Goal: Information Seeking & Learning: Find specific fact

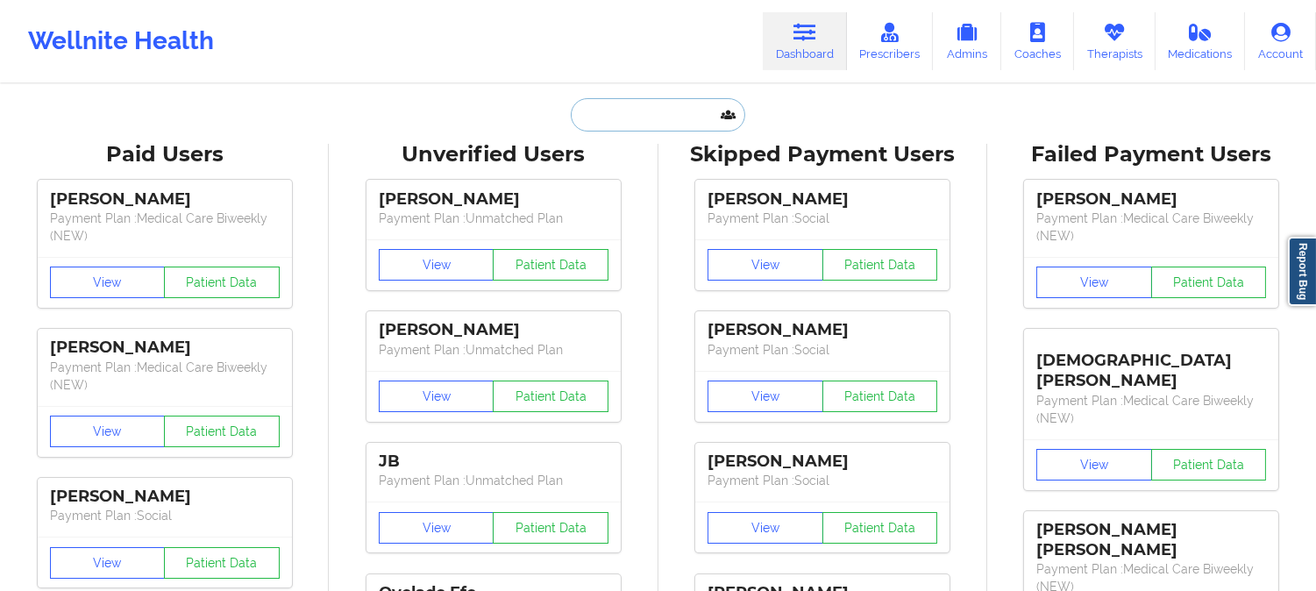
click at [655, 117] on input "text" at bounding box center [658, 114] width 174 height 33
paste input "[PERSON_NAME]"
type input "[PERSON_NAME]"
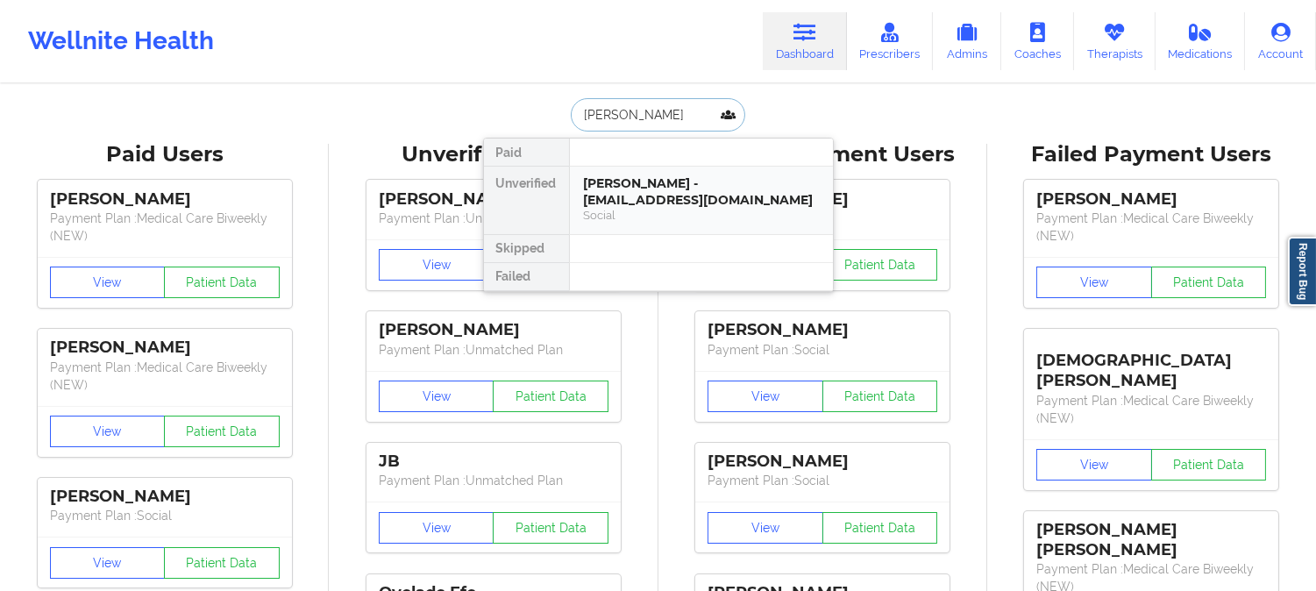
click at [650, 213] on div "Social" at bounding box center [701, 215] width 235 height 15
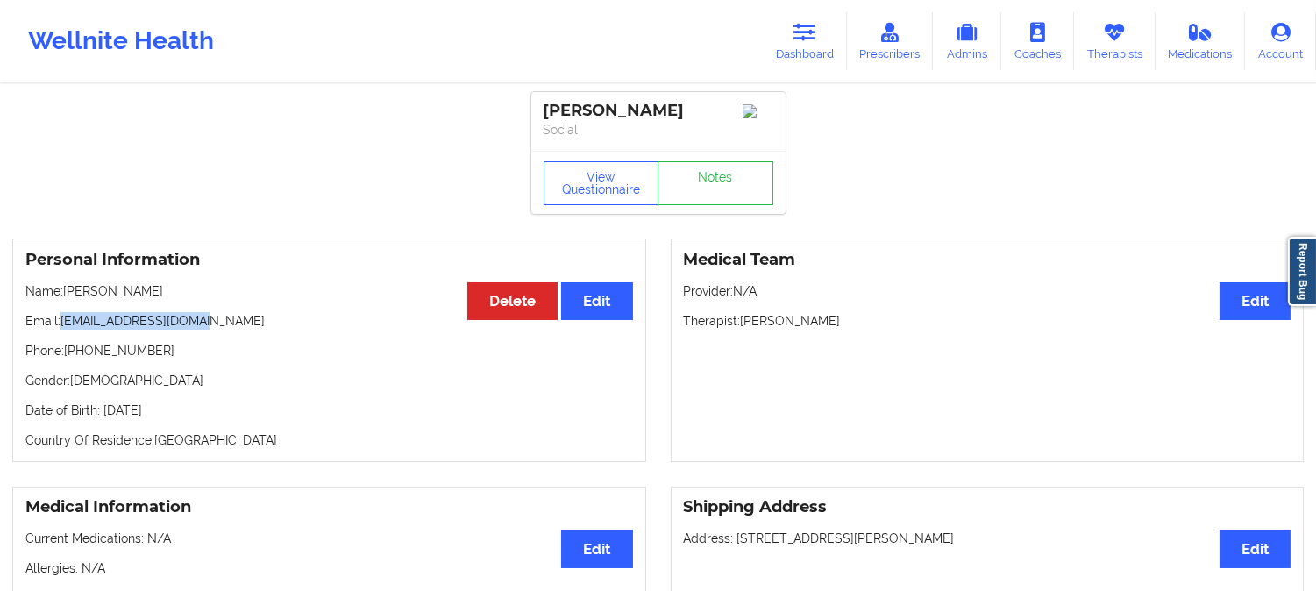
drag, startPoint x: 217, startPoint y: 328, endPoint x: 63, endPoint y: 321, distance: 154.5
click at [60, 321] on p "Email: [EMAIL_ADDRESS][DOMAIN_NAME]" at bounding box center [329, 321] width 608 height 18
click at [260, 330] on p "Email: [EMAIL_ADDRESS][DOMAIN_NAME]" at bounding box center [329, 321] width 608 height 18
drag, startPoint x: 197, startPoint y: 322, endPoint x: 64, endPoint y: 320, distance: 133.3
click at [64, 320] on p "Email: [EMAIL_ADDRESS][DOMAIN_NAME]" at bounding box center [329, 321] width 608 height 18
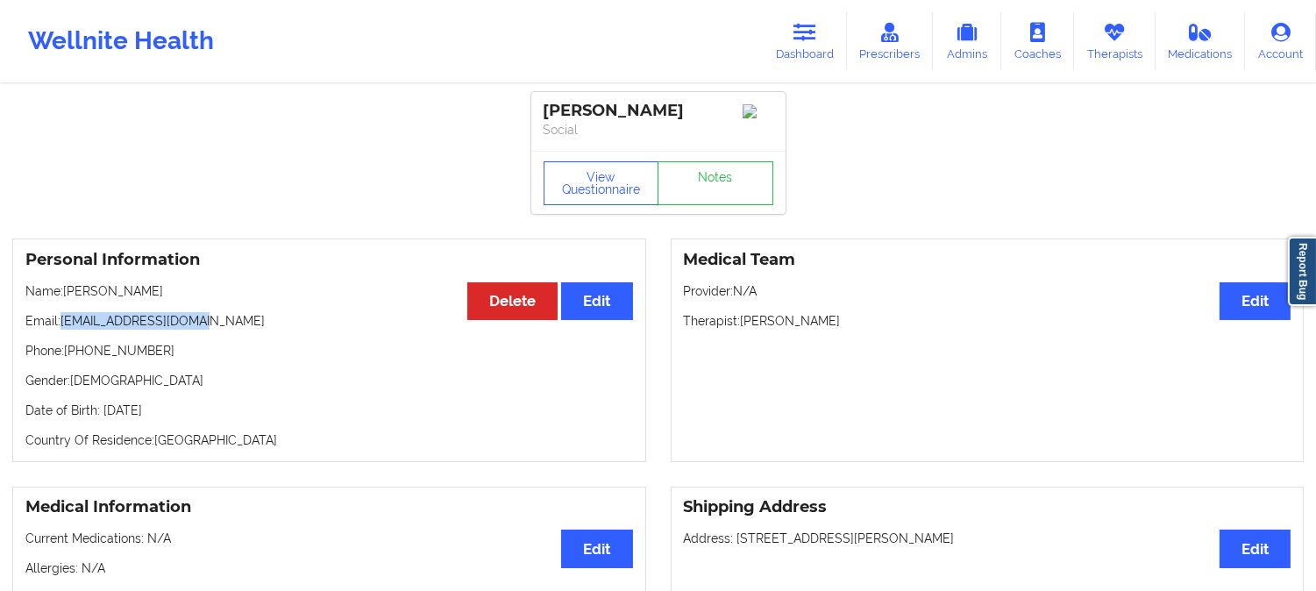
copy p "[EMAIL_ADDRESS][DOMAIN_NAME]"
click at [800, 46] on link "Dashboard" at bounding box center [805, 41] width 84 height 58
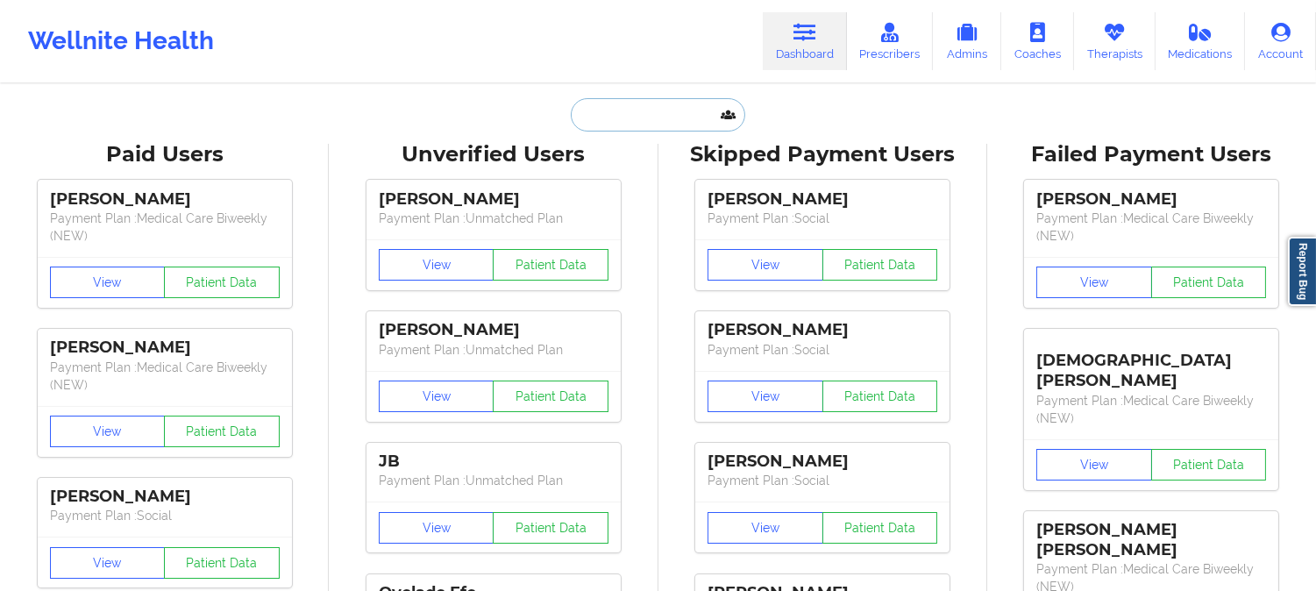
click at [624, 115] on input "text" at bounding box center [658, 114] width 174 height 33
paste input "[EMAIL_ADDRESS][DOMAIN_NAME]"
type input "[EMAIL_ADDRESS][DOMAIN_NAME]"
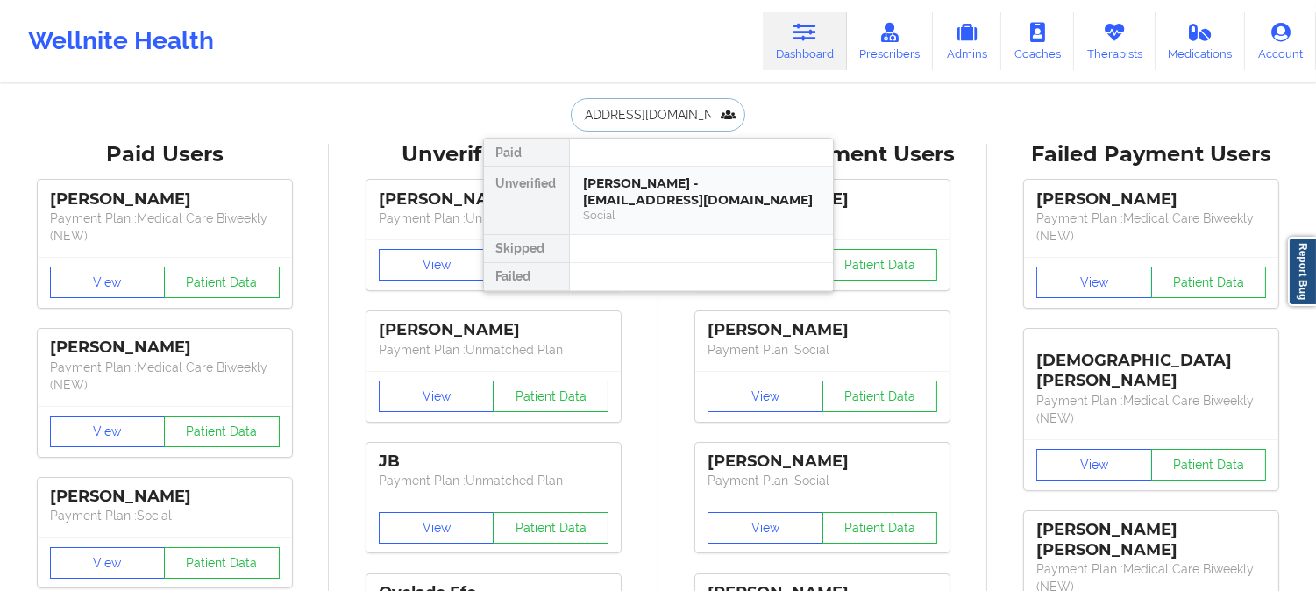
click at [664, 189] on div "[PERSON_NAME] - [EMAIL_ADDRESS][DOMAIN_NAME]" at bounding box center [701, 191] width 235 height 32
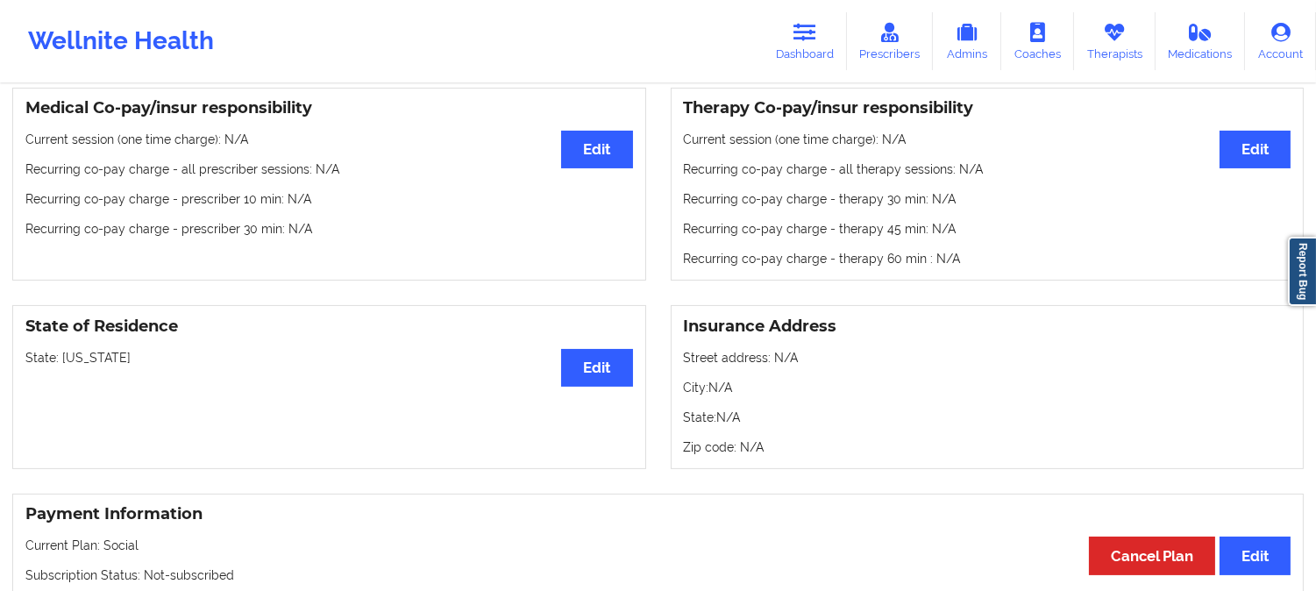
scroll to position [584, 0]
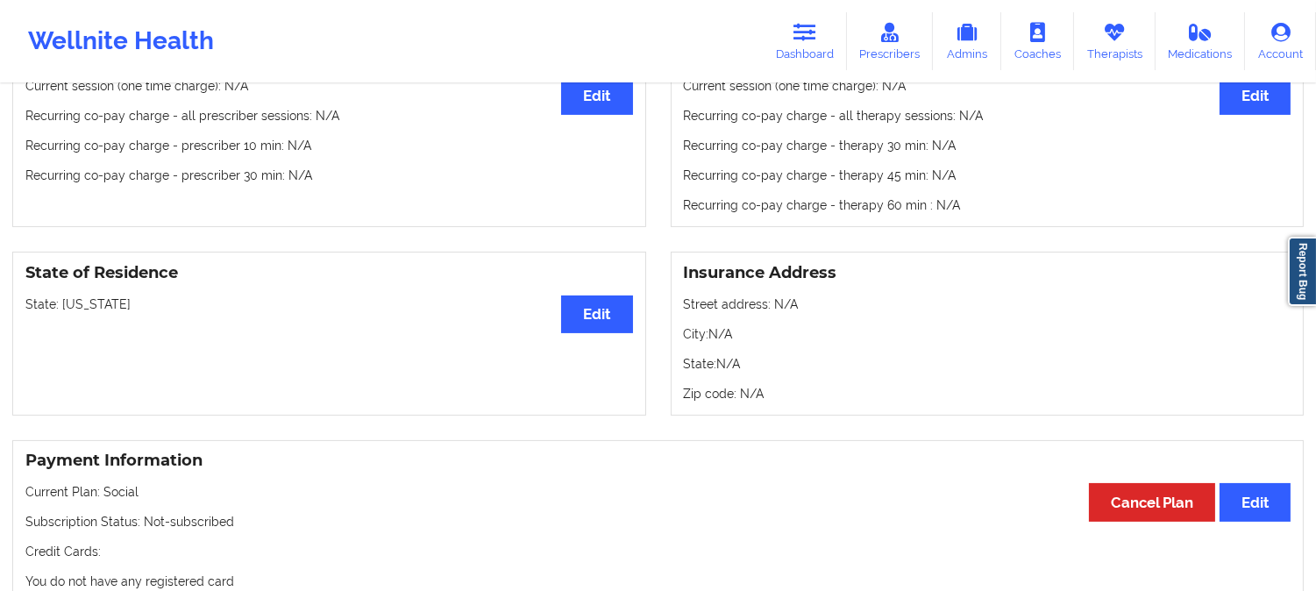
click at [82, 309] on p "State: [US_STATE]" at bounding box center [329, 305] width 608 height 18
copy p "[US_STATE]"
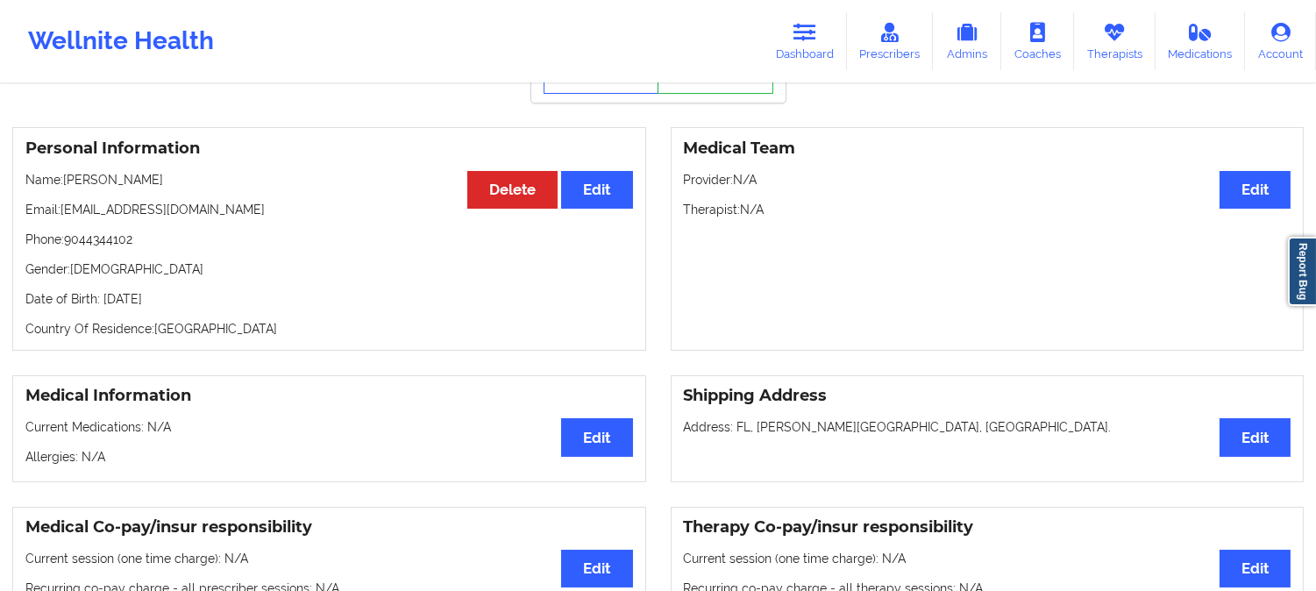
scroll to position [0, 0]
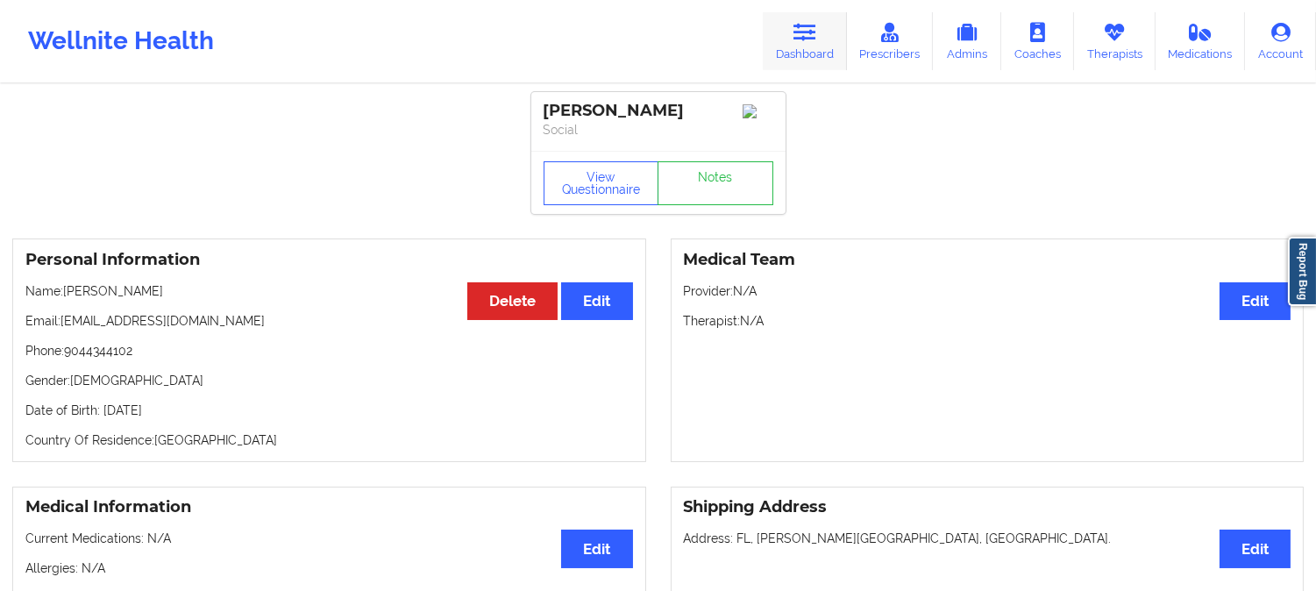
click at [816, 29] on icon at bounding box center [805, 32] width 23 height 19
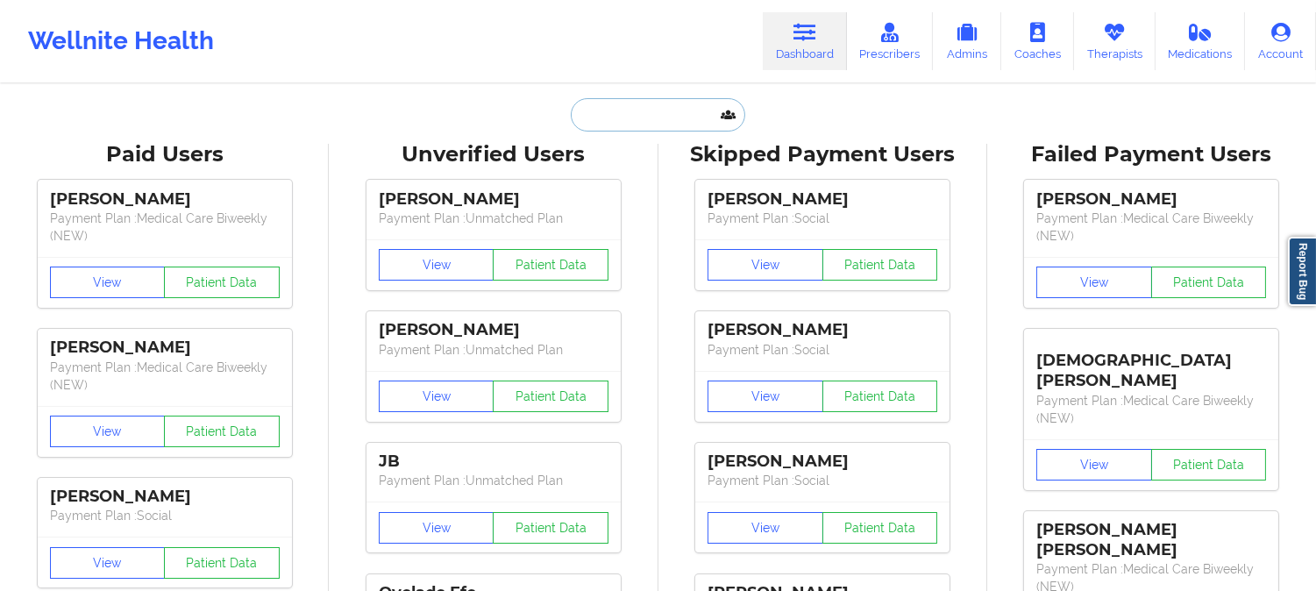
click at [668, 114] on input "text" at bounding box center [658, 114] width 174 height 33
paste input "[EMAIL_ADDRESS][DOMAIN_NAME]"
type input "[EMAIL_ADDRESS][DOMAIN_NAME]"
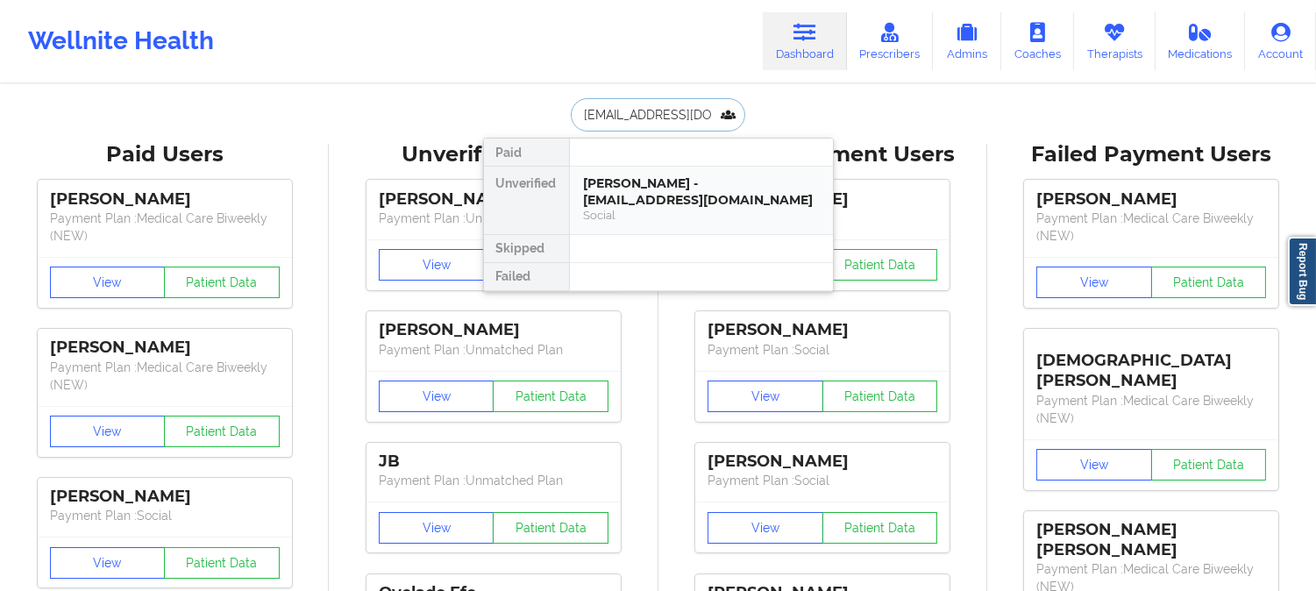
click at [660, 203] on div "[PERSON_NAME] - [EMAIL_ADDRESS][DOMAIN_NAME]" at bounding box center [701, 191] width 235 height 32
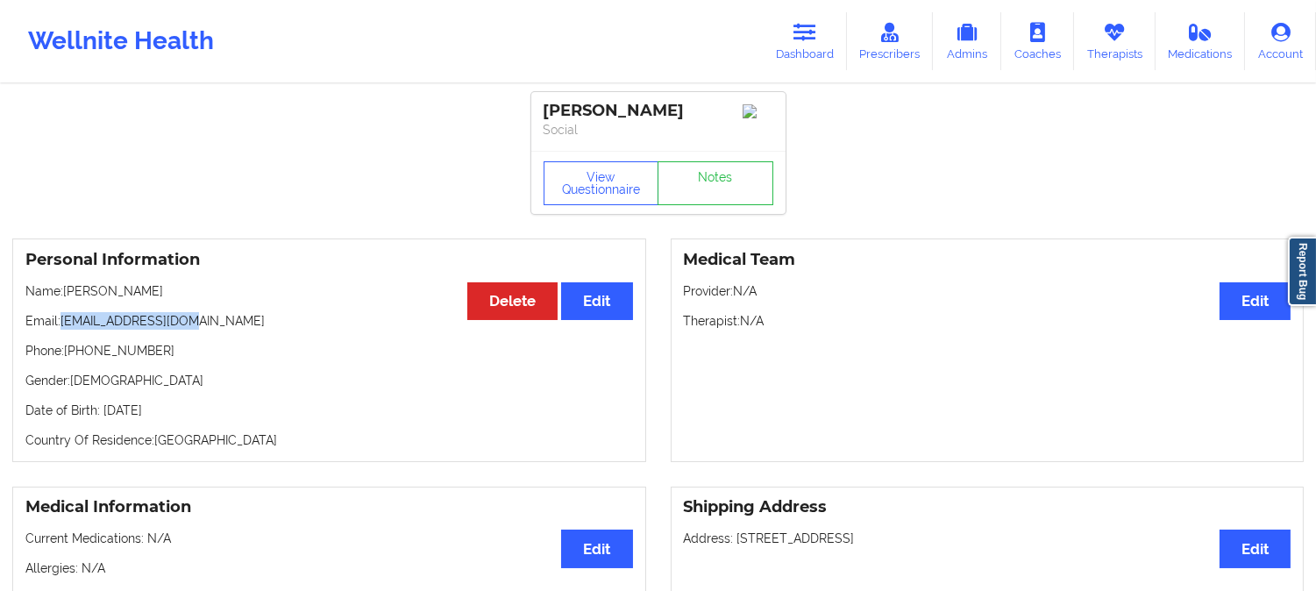
drag, startPoint x: 210, startPoint y: 328, endPoint x: 63, endPoint y: 331, distance: 147.4
click at [63, 330] on p "Email: [EMAIL_ADDRESS][DOMAIN_NAME]" at bounding box center [329, 321] width 608 height 18
copy p "[EMAIL_ADDRESS][DOMAIN_NAME]"
click at [813, 38] on icon at bounding box center [805, 32] width 23 height 19
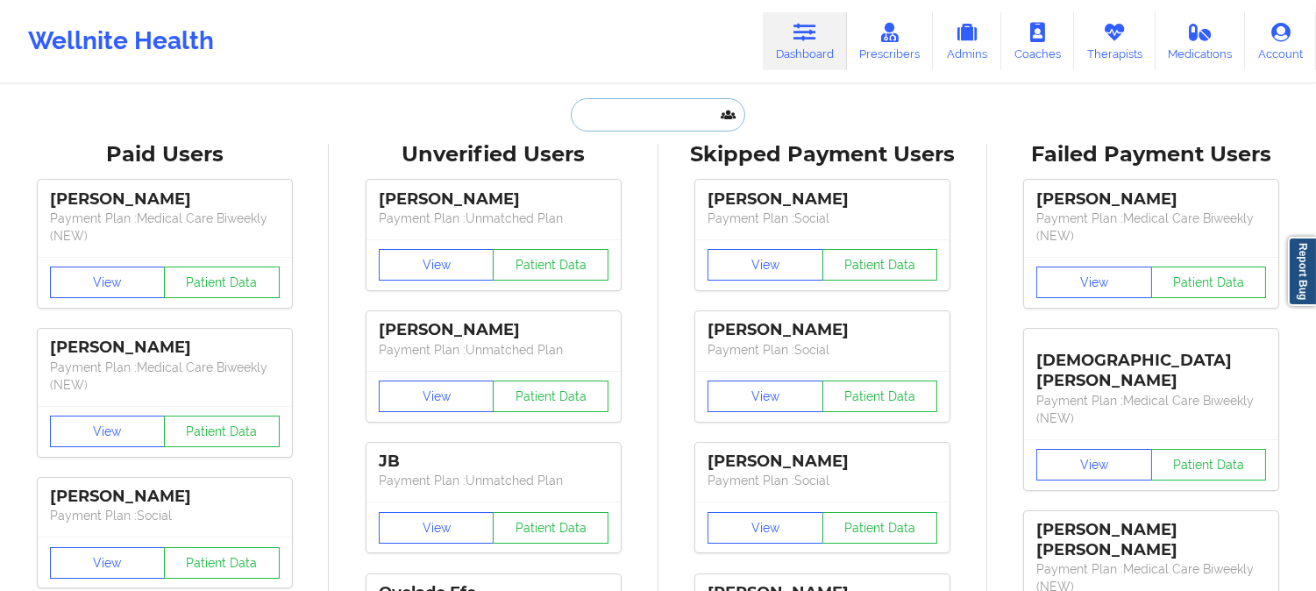
click at [668, 120] on input "text" at bounding box center [658, 114] width 174 height 33
paste input "[EMAIL_ADDRESS][DOMAIN_NAME]"
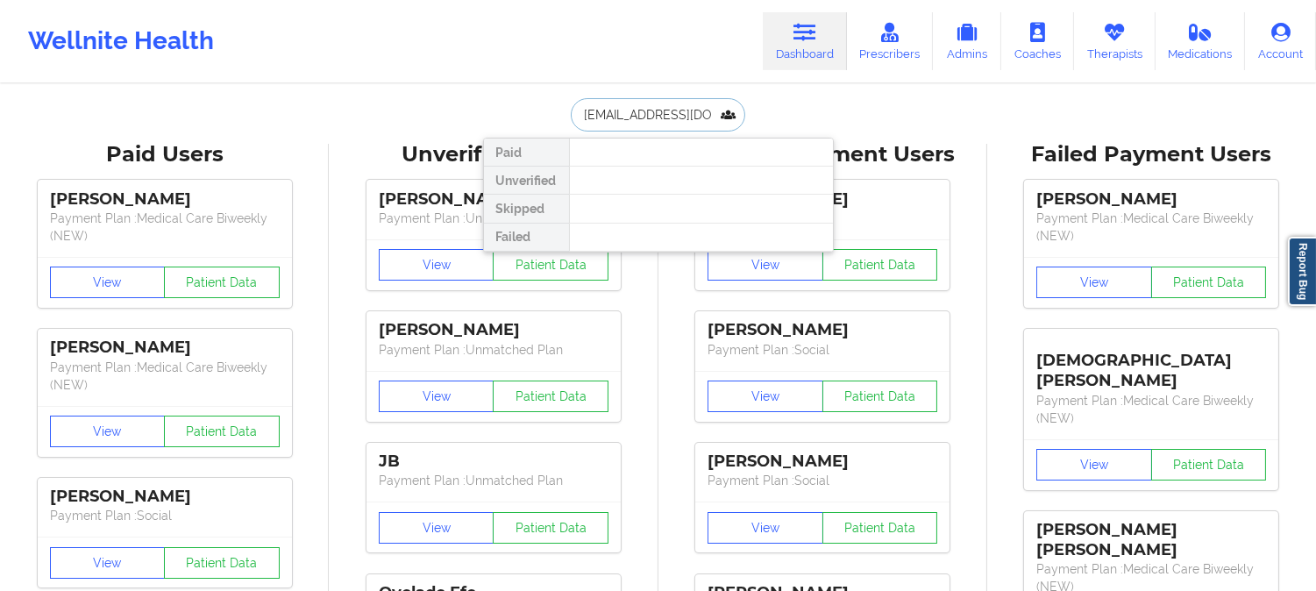
paste input "CESCA [PERSON_NAME]"
type input "[PERSON_NAME]"
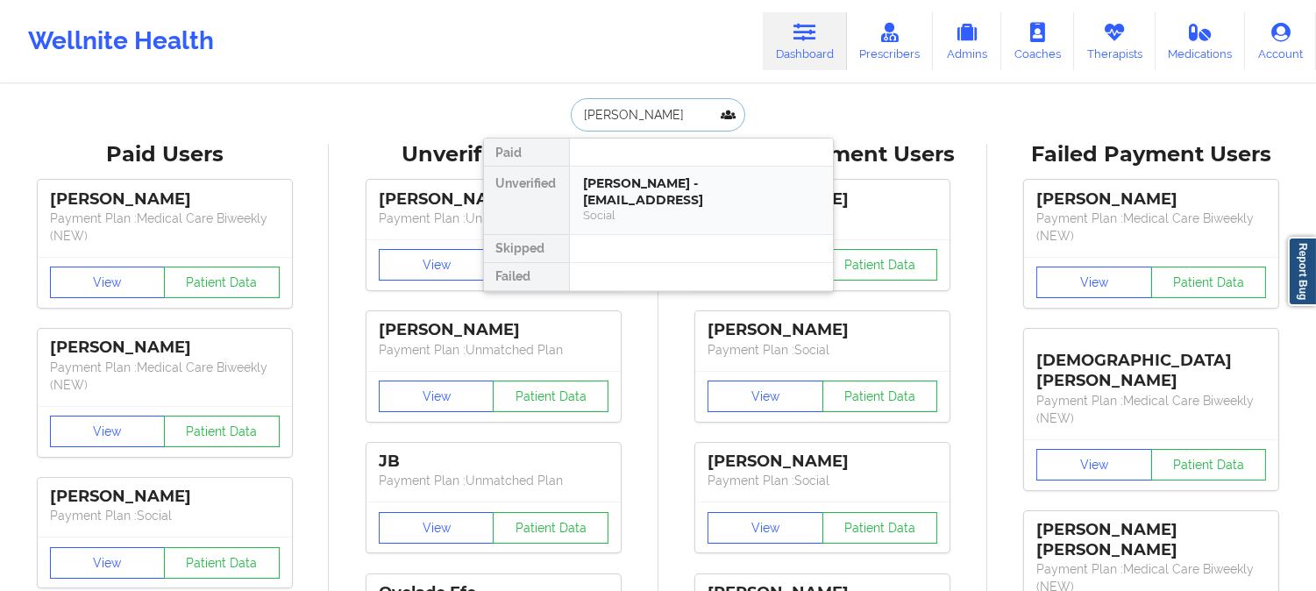
click at [706, 207] on div "[PERSON_NAME] - [EMAIL_ADDRESS]" at bounding box center [701, 191] width 235 height 32
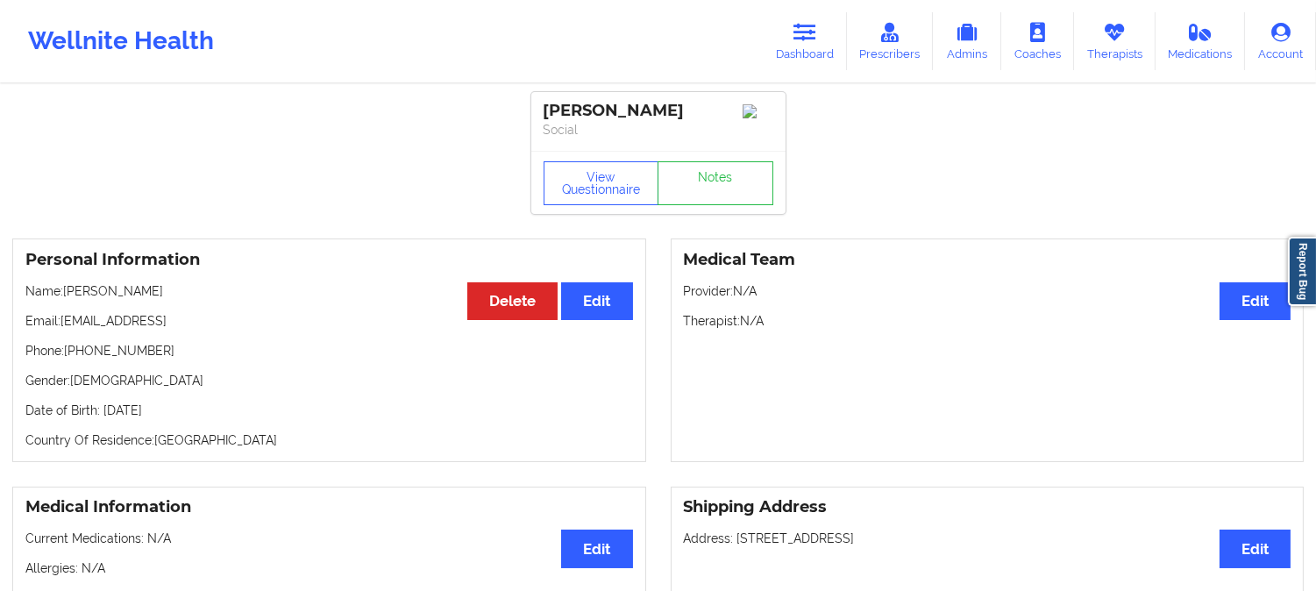
drag, startPoint x: 199, startPoint y: 323, endPoint x: 62, endPoint y: 323, distance: 136.8
click at [62, 323] on p "Email: [EMAIL_ADDRESS]" at bounding box center [329, 321] width 608 height 18
copy p "[EMAIL_ADDRESS]"
click at [808, 28] on icon at bounding box center [805, 32] width 23 height 19
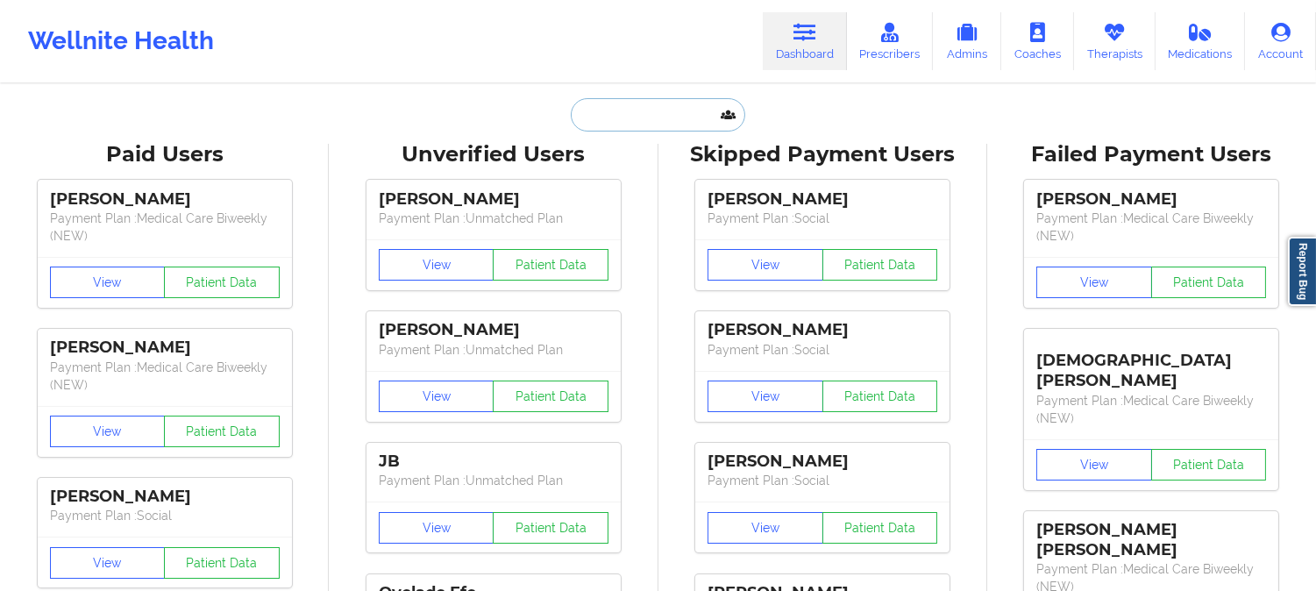
click at [663, 117] on input "text" at bounding box center [658, 114] width 174 height 33
paste input "[EMAIL_ADDRESS][DOMAIN_NAME]"
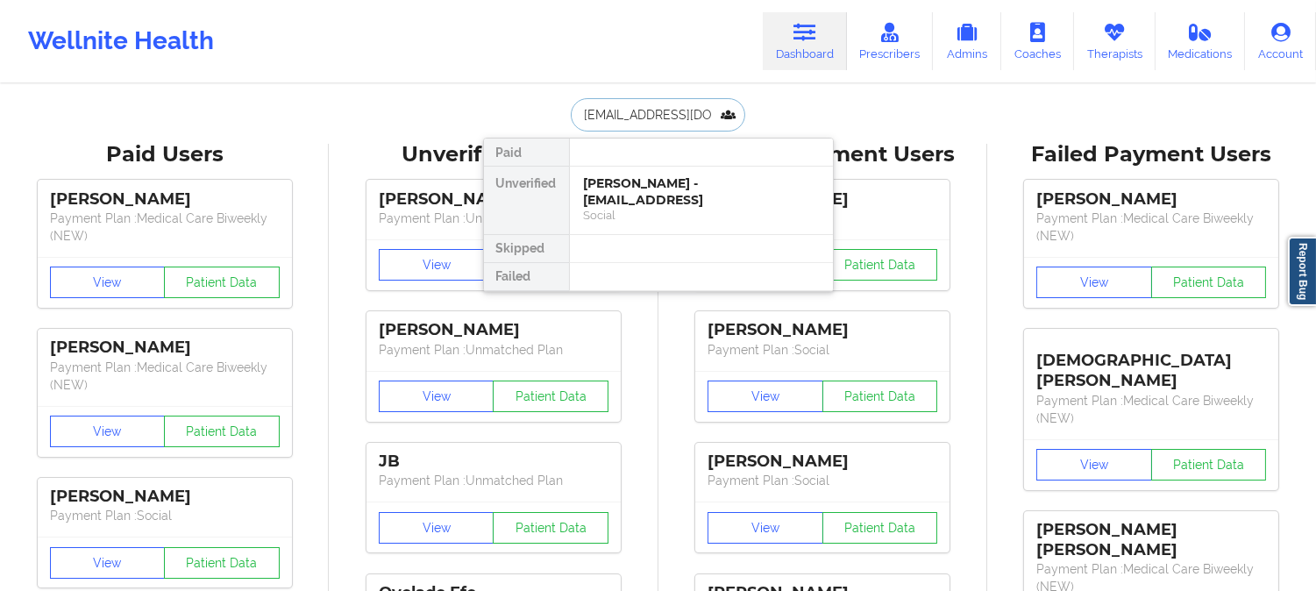
type input "[EMAIL_ADDRESS][DOMAIN_NAME]"
click at [634, 190] on div "[PERSON_NAME] - [EMAIL_ADDRESS][DOMAIN_NAME]" at bounding box center [701, 191] width 235 height 32
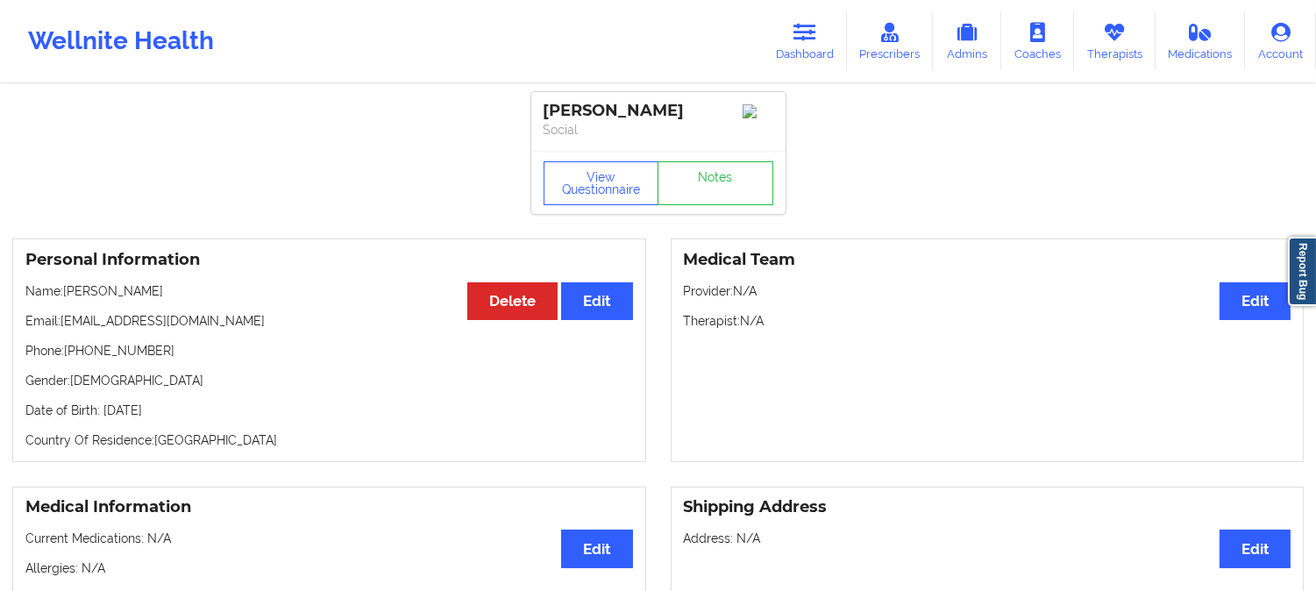
drag, startPoint x: 181, startPoint y: 299, endPoint x: 68, endPoint y: 294, distance: 113.2
click at [68, 294] on p "Name: [PERSON_NAME]" at bounding box center [329, 291] width 608 height 18
copy p "[PERSON_NAME]"
click at [802, 39] on icon at bounding box center [805, 32] width 23 height 19
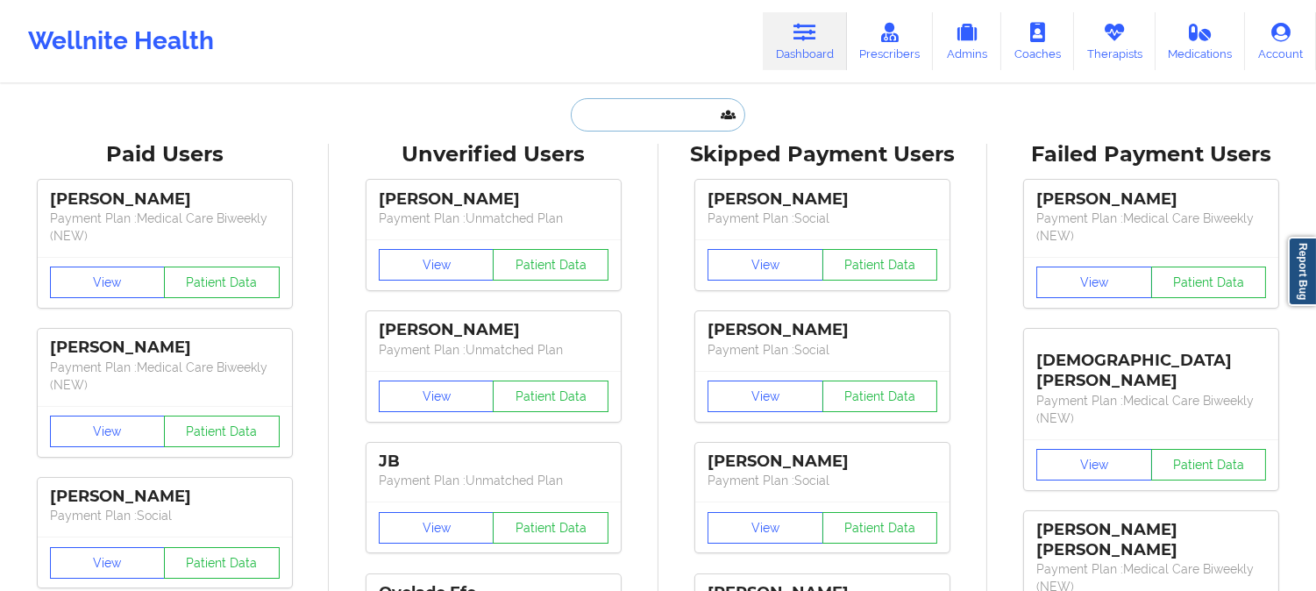
click at [656, 118] on input "text" at bounding box center [658, 114] width 174 height 33
paste input "[PERSON_NAME]"
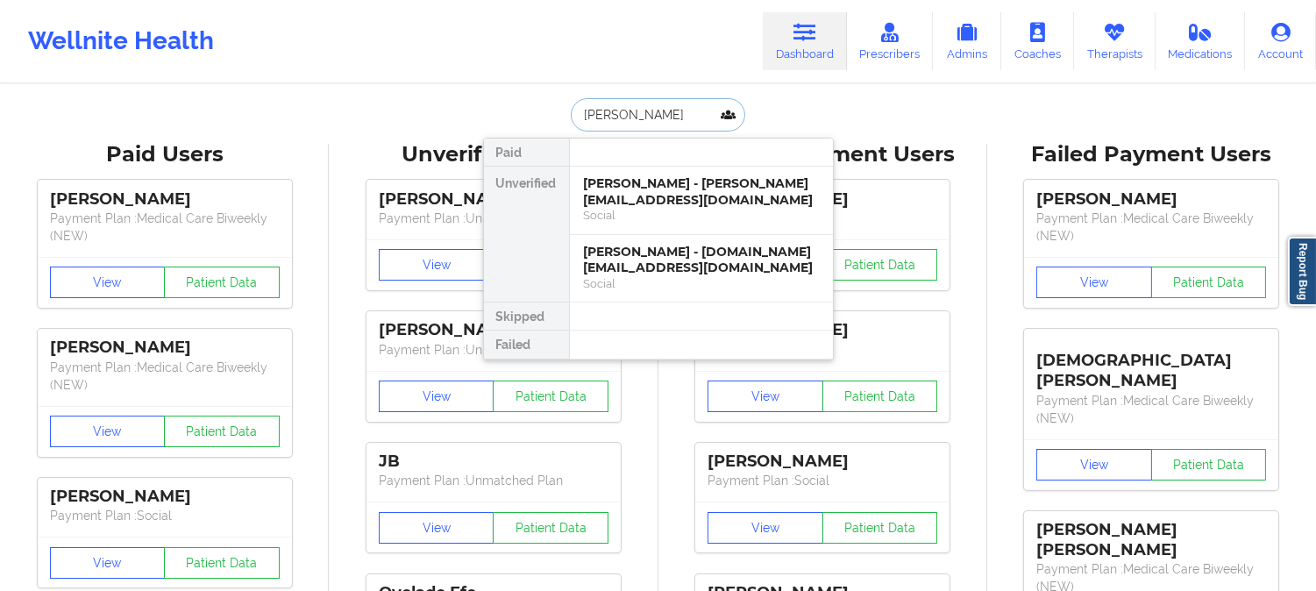
type input "[PERSON_NAME]"
click at [730, 188] on div "[PERSON_NAME] - [PERSON_NAME][EMAIL_ADDRESS][DOMAIN_NAME]" at bounding box center [701, 191] width 235 height 32
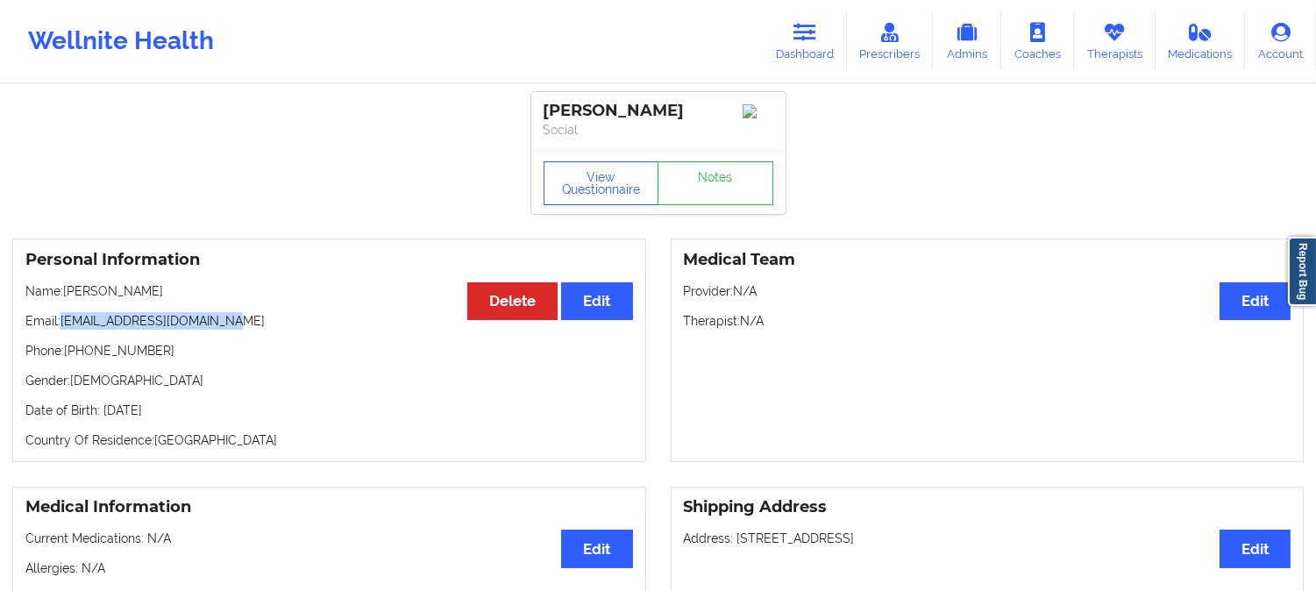
drag, startPoint x: 221, startPoint y: 327, endPoint x: 63, endPoint y: 323, distance: 157.9
click at [63, 323] on p "Email: [EMAIL_ADDRESS][DOMAIN_NAME]" at bounding box center [329, 321] width 608 height 18
copy p "[EMAIL_ADDRESS][DOMAIN_NAME]"
click at [795, 44] on link "Dashboard" at bounding box center [805, 41] width 84 height 58
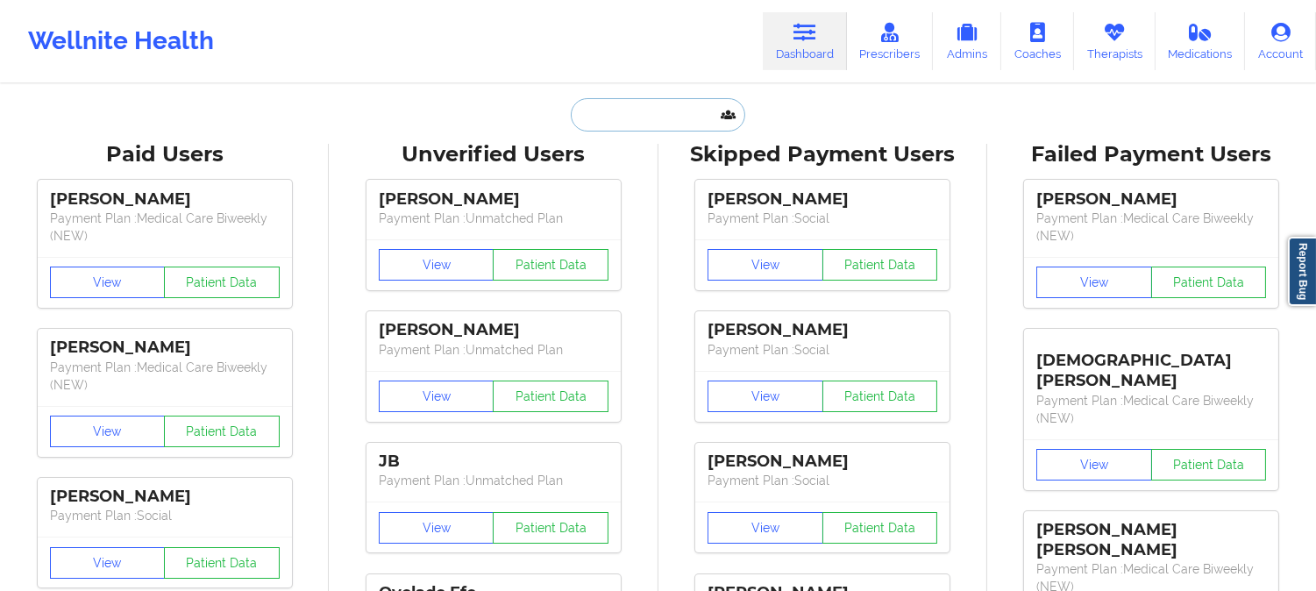
click at [677, 117] on input "text" at bounding box center [658, 114] width 174 height 33
paste input "[PERSON_NAME]"
type input "[PERSON_NAME]"
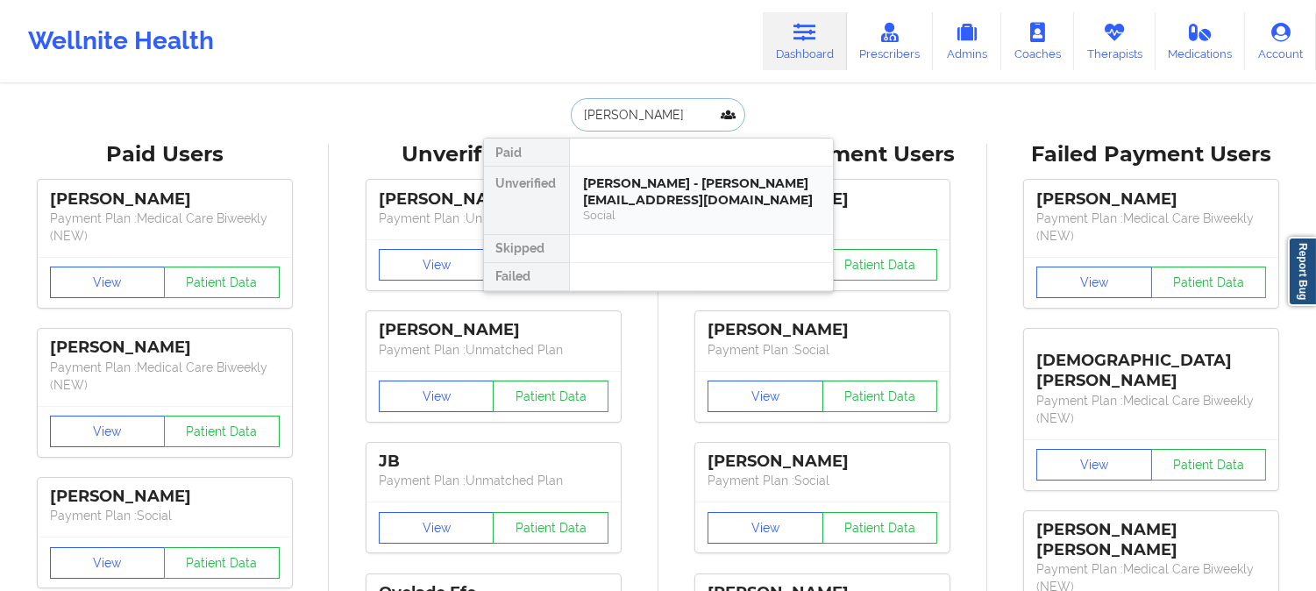
click at [665, 196] on div "[PERSON_NAME] - [PERSON_NAME][EMAIL_ADDRESS][DOMAIN_NAME]" at bounding box center [701, 191] width 235 height 32
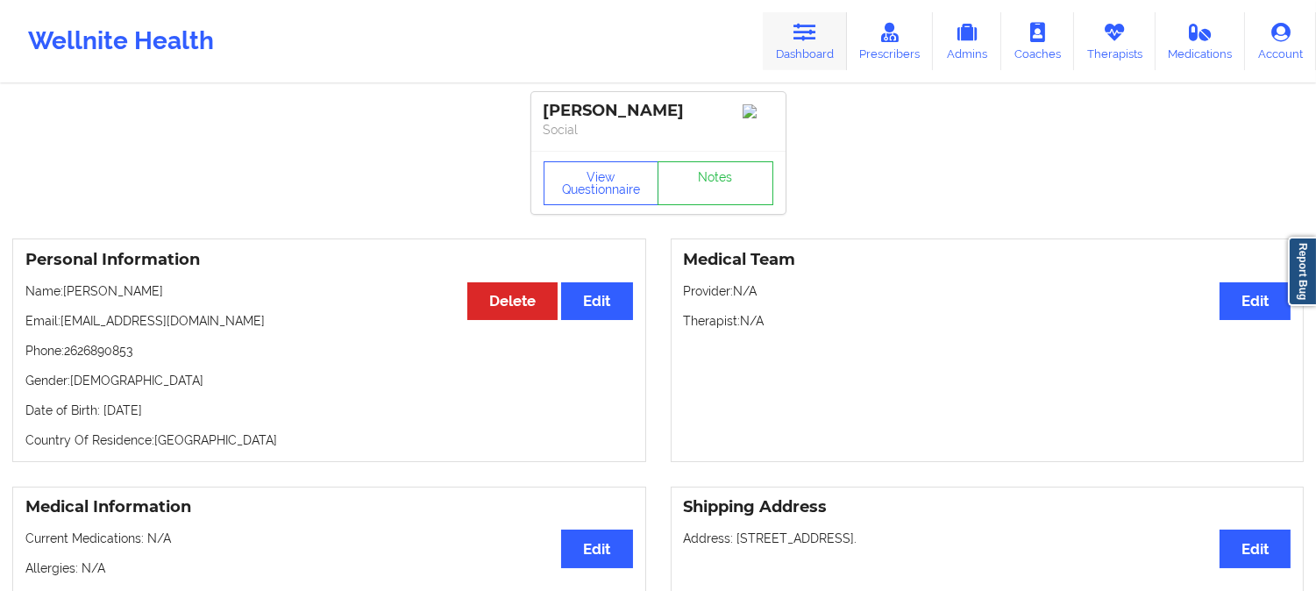
click at [807, 44] on link "Dashboard" at bounding box center [805, 41] width 84 height 58
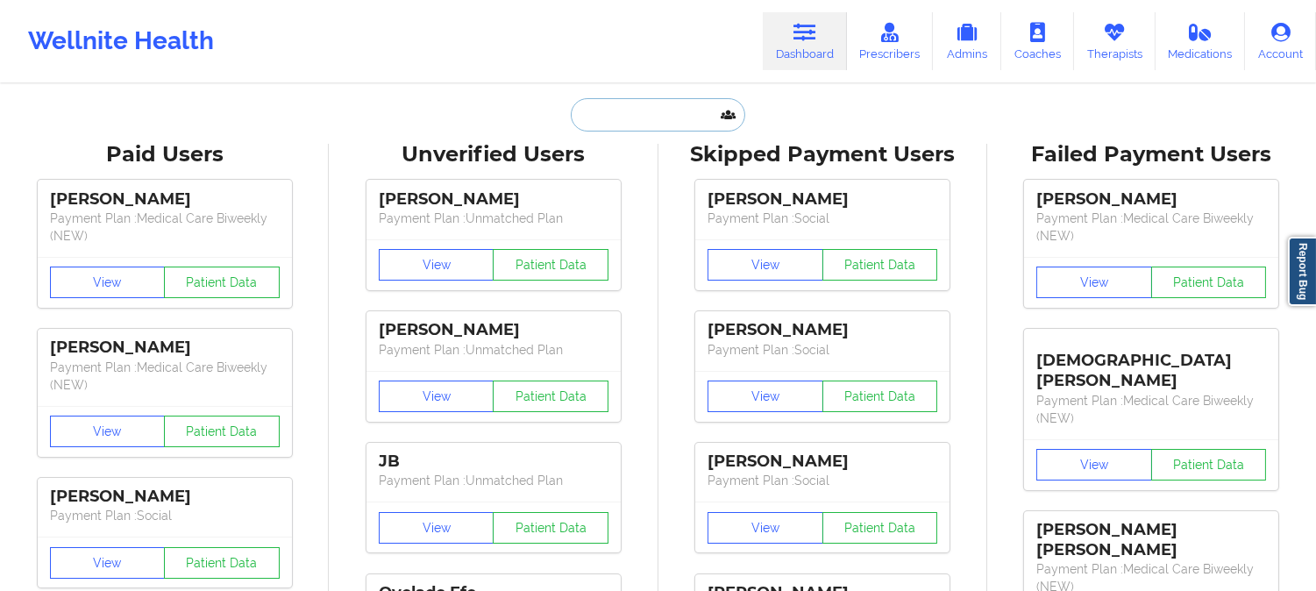
click at [668, 119] on input "text" at bounding box center [658, 114] width 174 height 33
paste input "[PERSON_NAME]"
type input "[PERSON_NAME]"
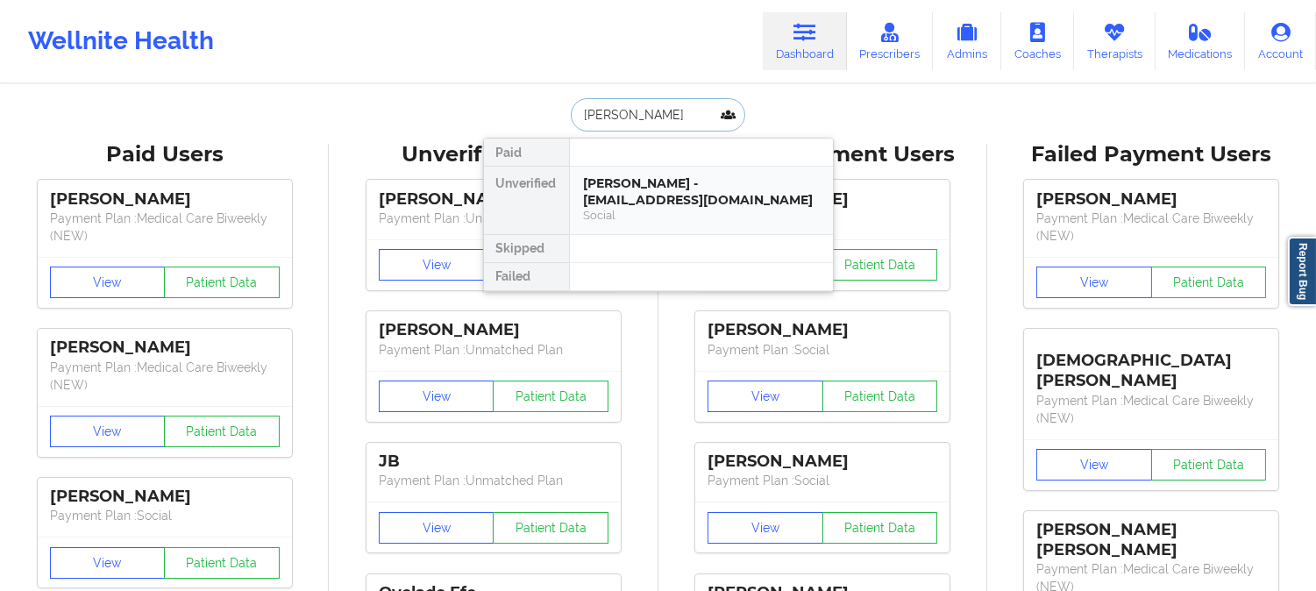
click at [653, 196] on div "[PERSON_NAME] - [EMAIL_ADDRESS][DOMAIN_NAME]" at bounding box center [701, 191] width 235 height 32
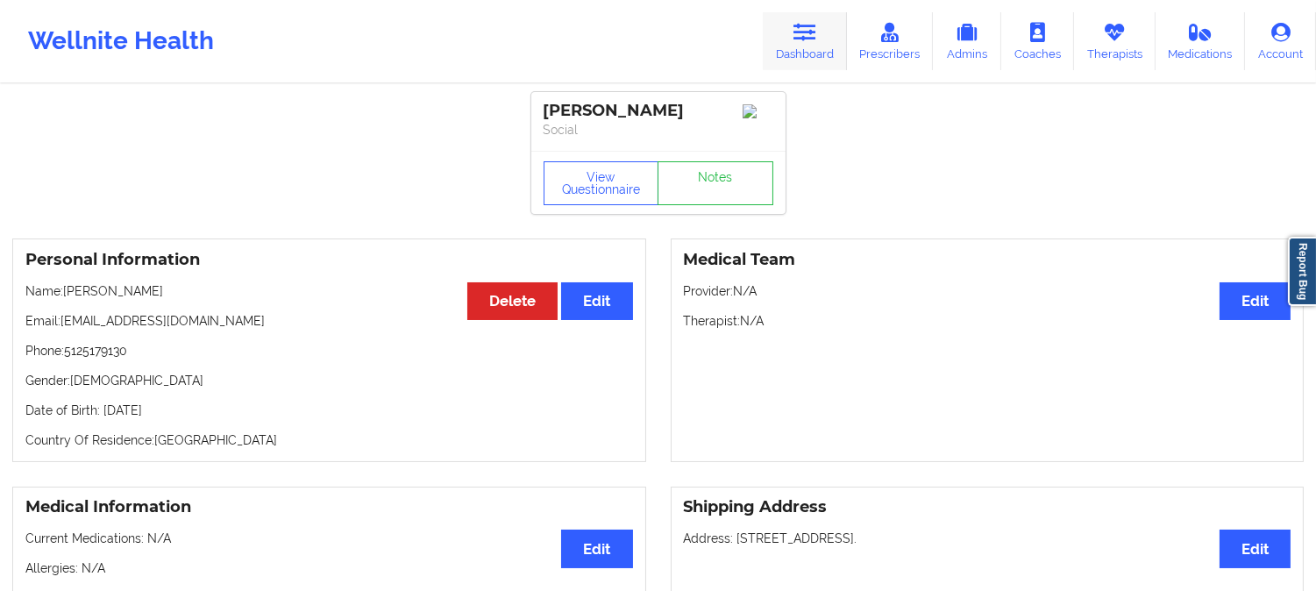
click at [819, 46] on link "Dashboard" at bounding box center [805, 41] width 84 height 58
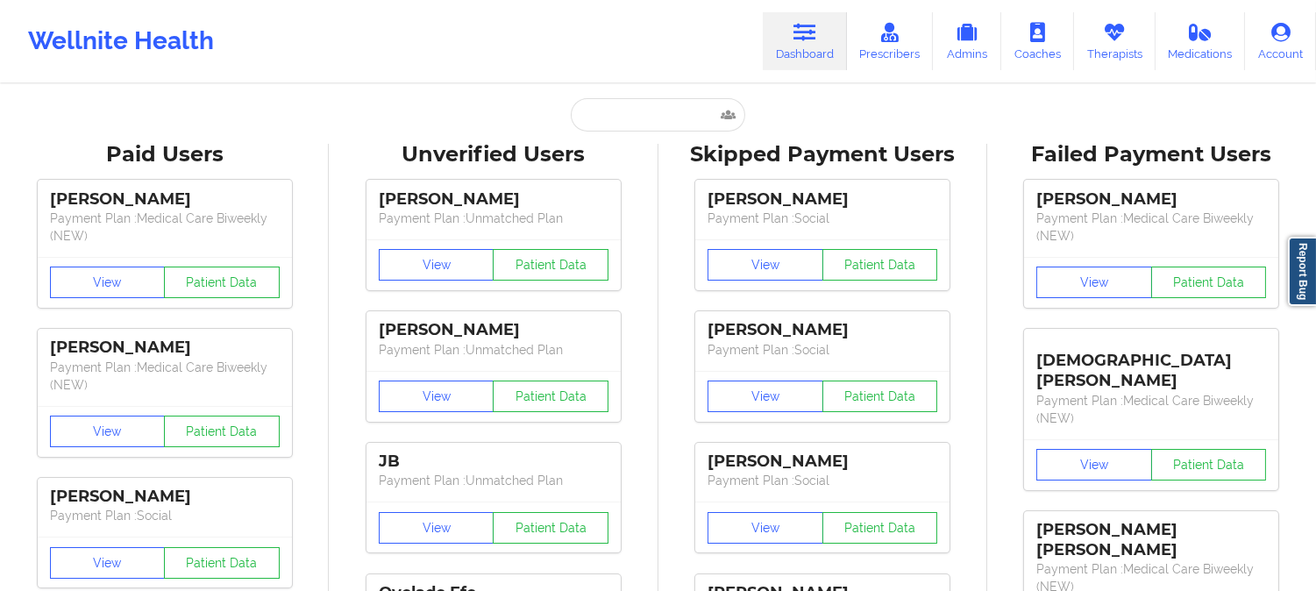
click at [629, 127] on input "text" at bounding box center [658, 114] width 174 height 33
paste input "[EMAIL_ADDRESS][DOMAIN_NAME]"
type input "[EMAIL_ADDRESS][DOMAIN_NAME]"
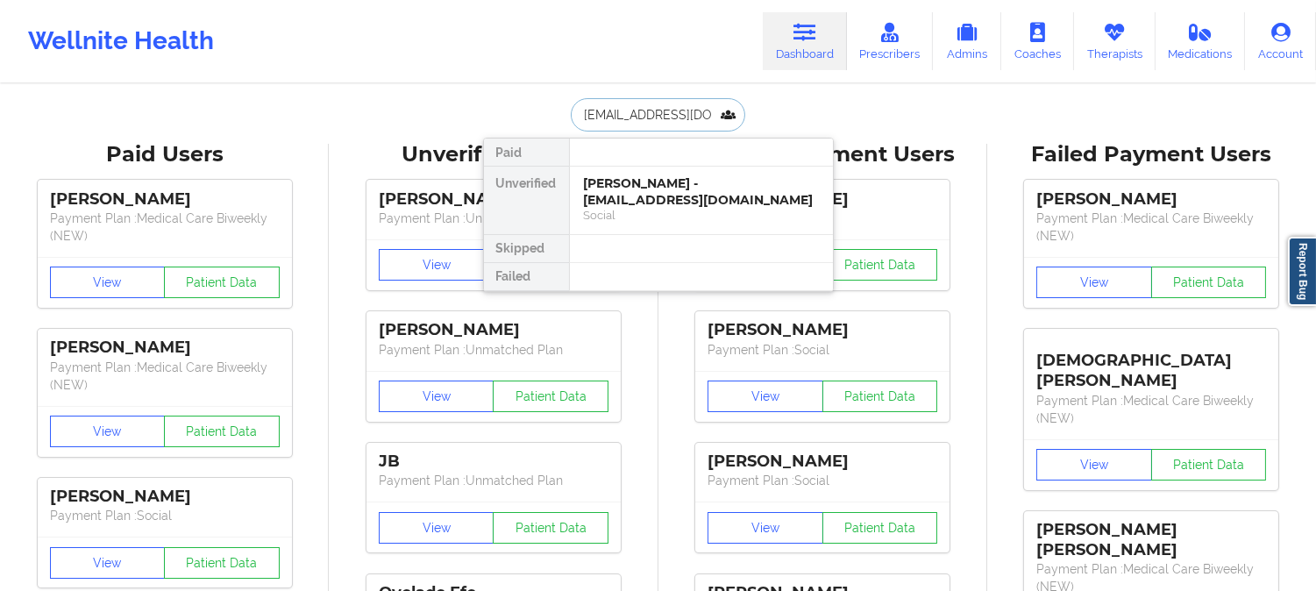
scroll to position [0, 27]
click at [665, 179] on div "[PERSON_NAME] - [EMAIL_ADDRESS][DOMAIN_NAME]" at bounding box center [701, 191] width 235 height 32
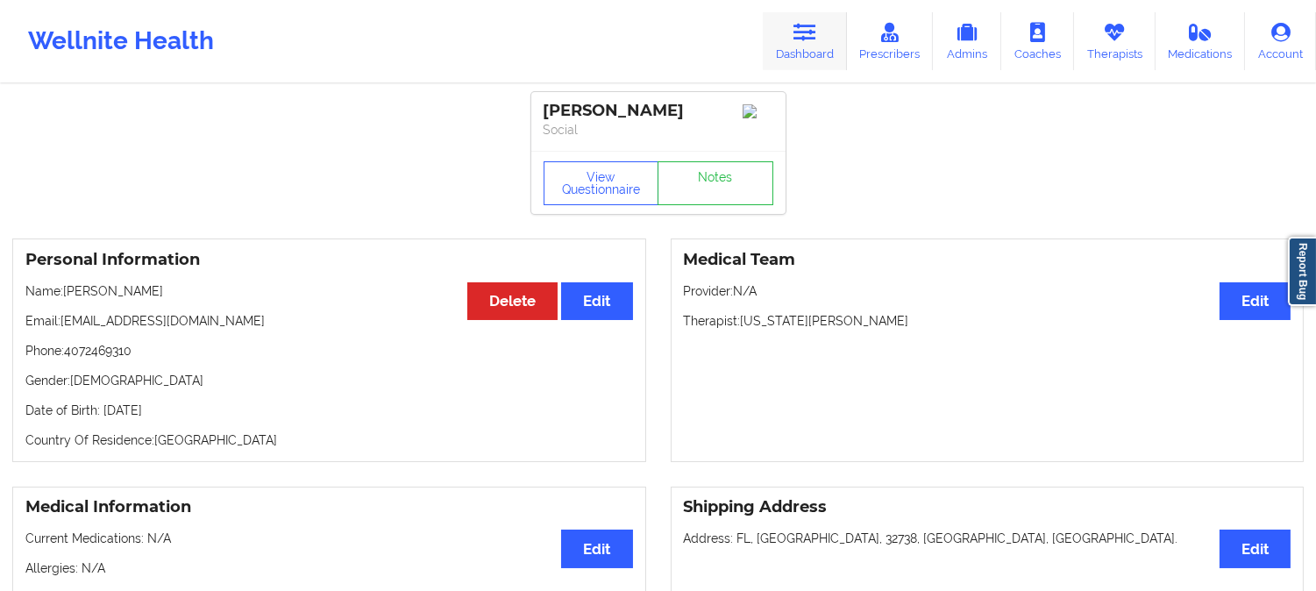
click at [799, 23] on icon at bounding box center [805, 32] width 23 height 19
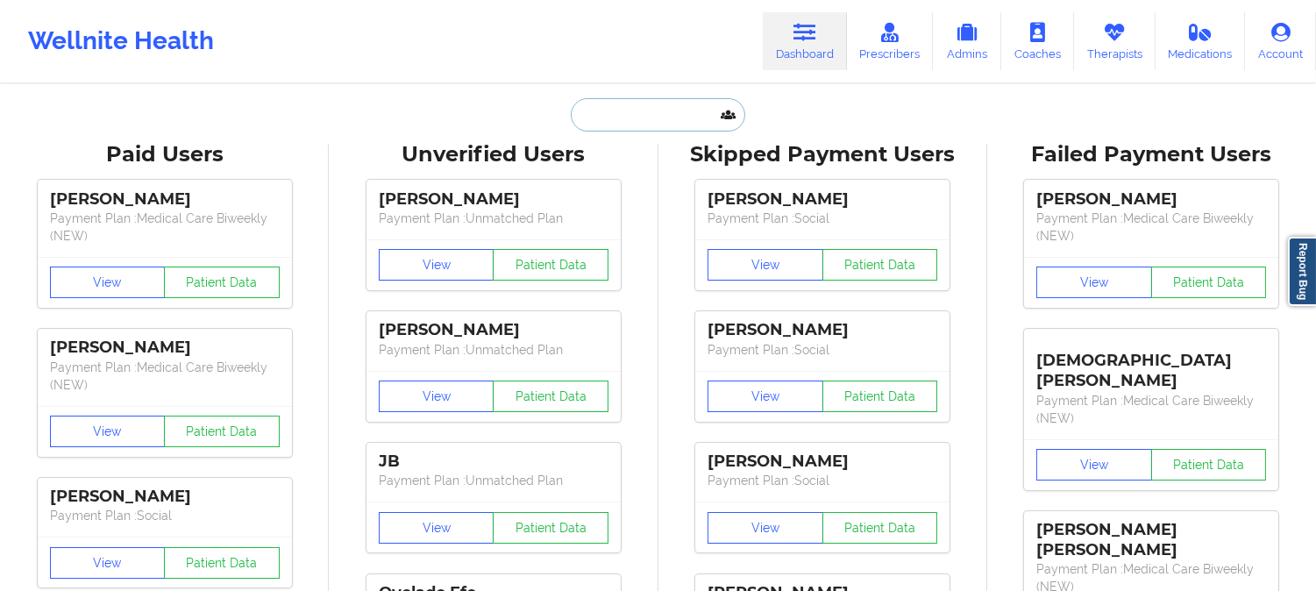
click at [651, 107] on input "text" at bounding box center [658, 114] width 174 height 33
paste input "[PERSON_NAME]"
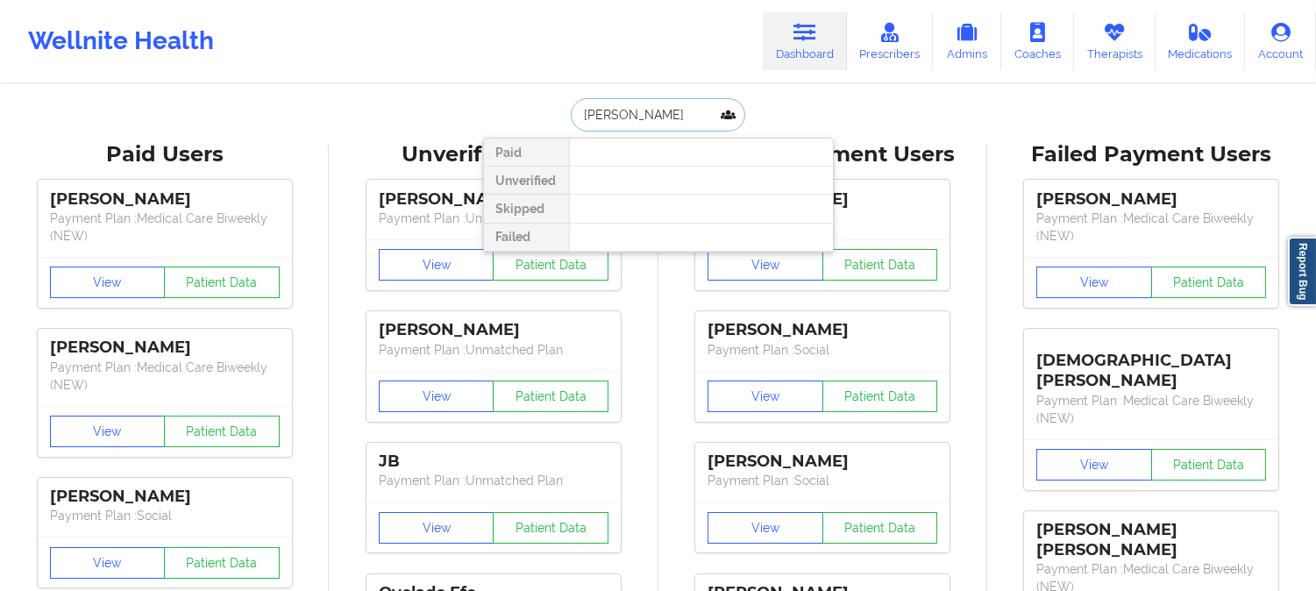
type input "[PERSON_NAME]"
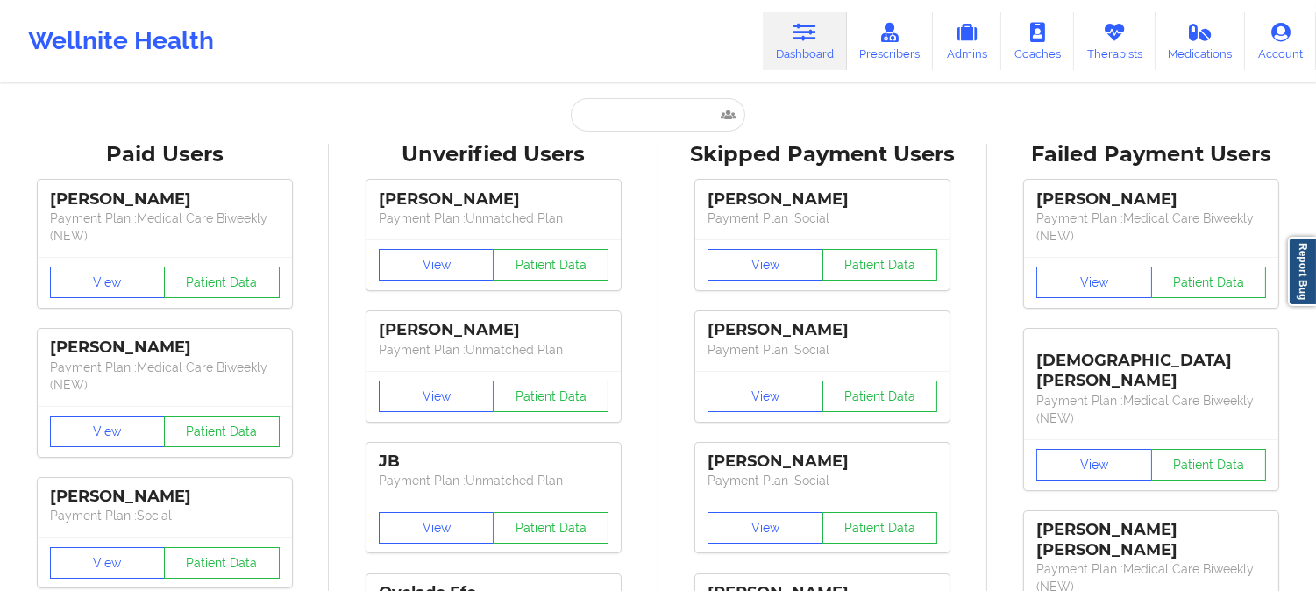
click at [651, 79] on div "Wellnite Health Dashboard Prescribers Admins Coaches Therapists Medications Acc…" at bounding box center [658, 41] width 1316 height 82
click at [617, 121] on input "text" at bounding box center [658, 114] width 174 height 33
paste input "[EMAIL_ADDRESS][DOMAIN_NAME]"
type input "[EMAIL_ADDRESS][DOMAIN_NAME]"
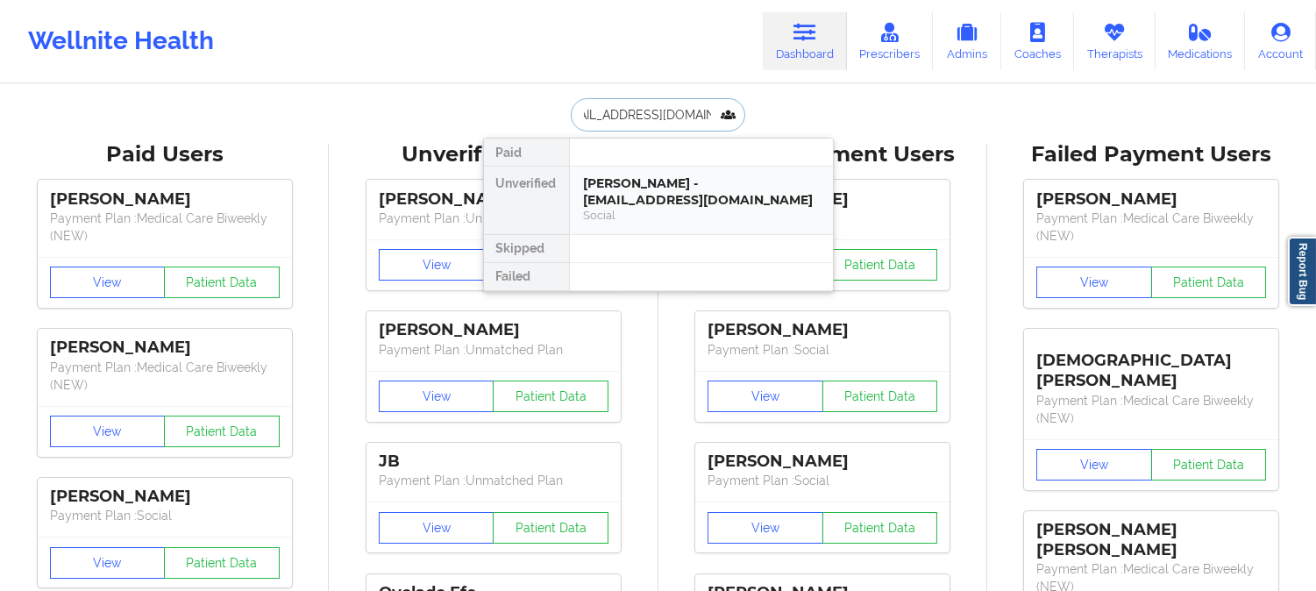
click at [665, 207] on div "[PERSON_NAME] - [EMAIL_ADDRESS][DOMAIN_NAME]" at bounding box center [701, 191] width 235 height 32
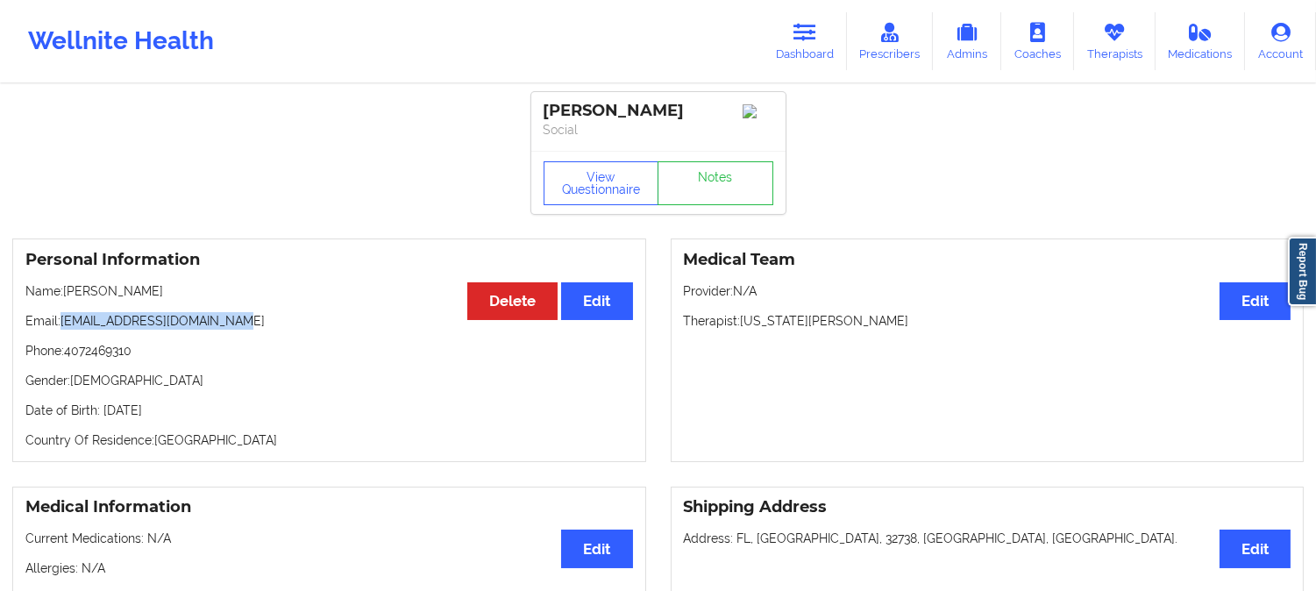
drag, startPoint x: 239, startPoint y: 326, endPoint x: 63, endPoint y: 319, distance: 176.4
click at [63, 319] on p "Email: [EMAIL_ADDRESS][DOMAIN_NAME]" at bounding box center [329, 321] width 608 height 18
copy p "[EMAIL_ADDRESS][DOMAIN_NAME]"
click at [814, 44] on link "Dashboard" at bounding box center [805, 41] width 84 height 58
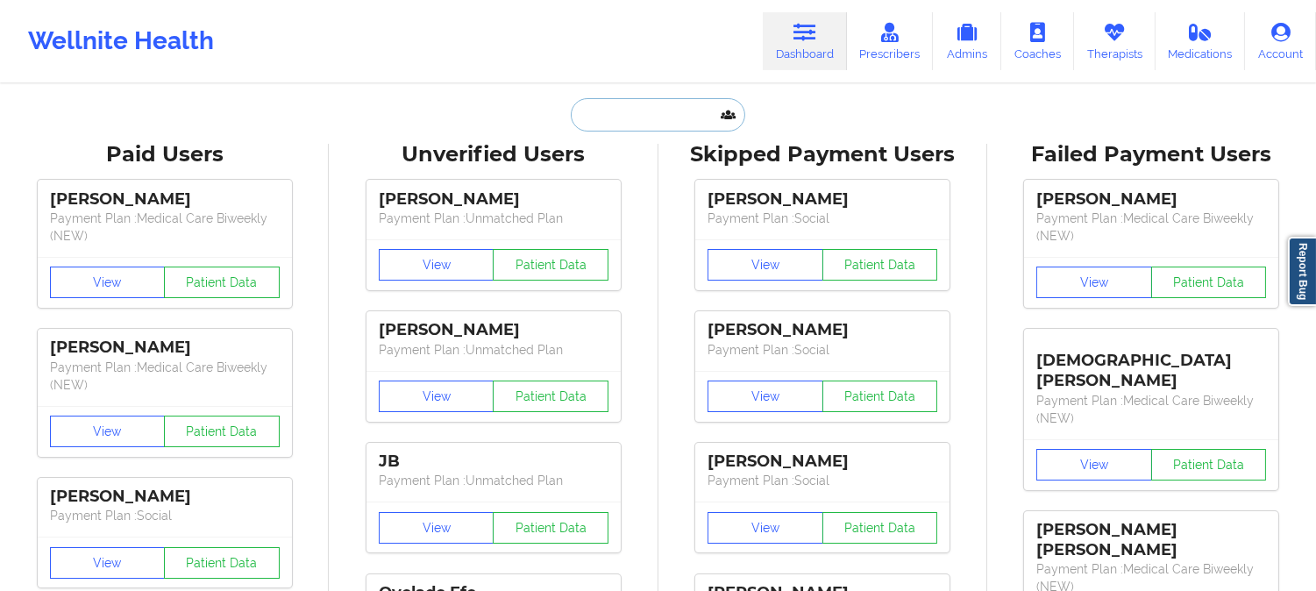
click at [661, 118] on input "text" at bounding box center [658, 114] width 174 height 33
paste input "[PERSON_NAME]"
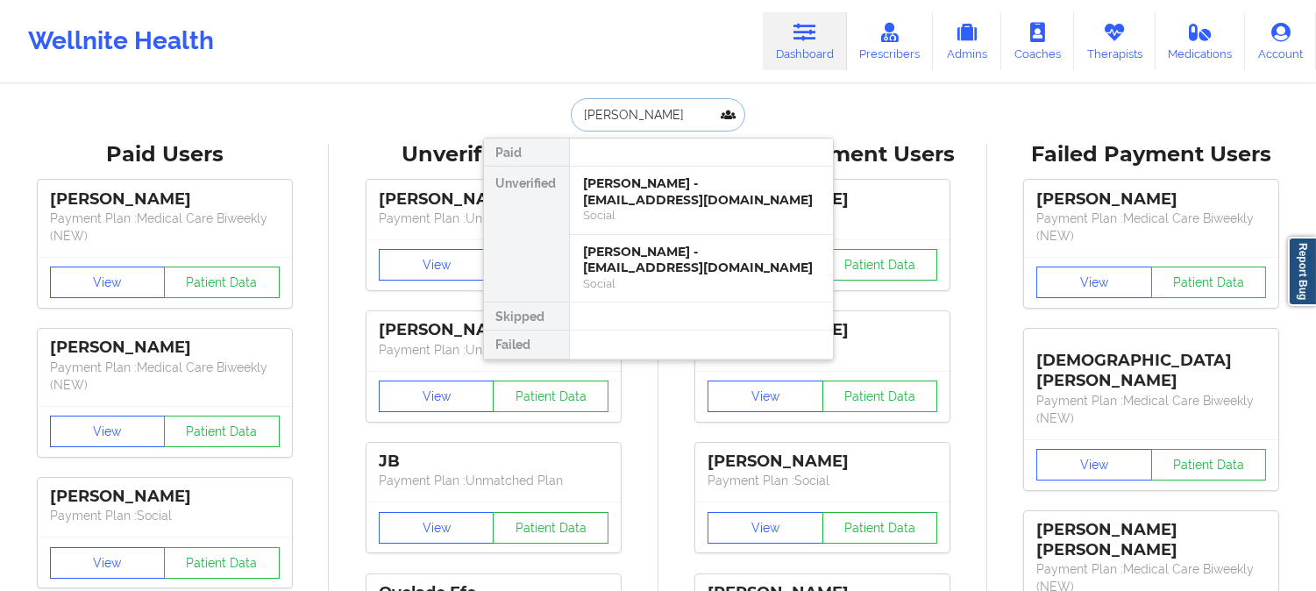
type input "[PERSON_NAME]"
click at [681, 196] on div "[PERSON_NAME] - [EMAIL_ADDRESS][DOMAIN_NAME]" at bounding box center [701, 191] width 235 height 32
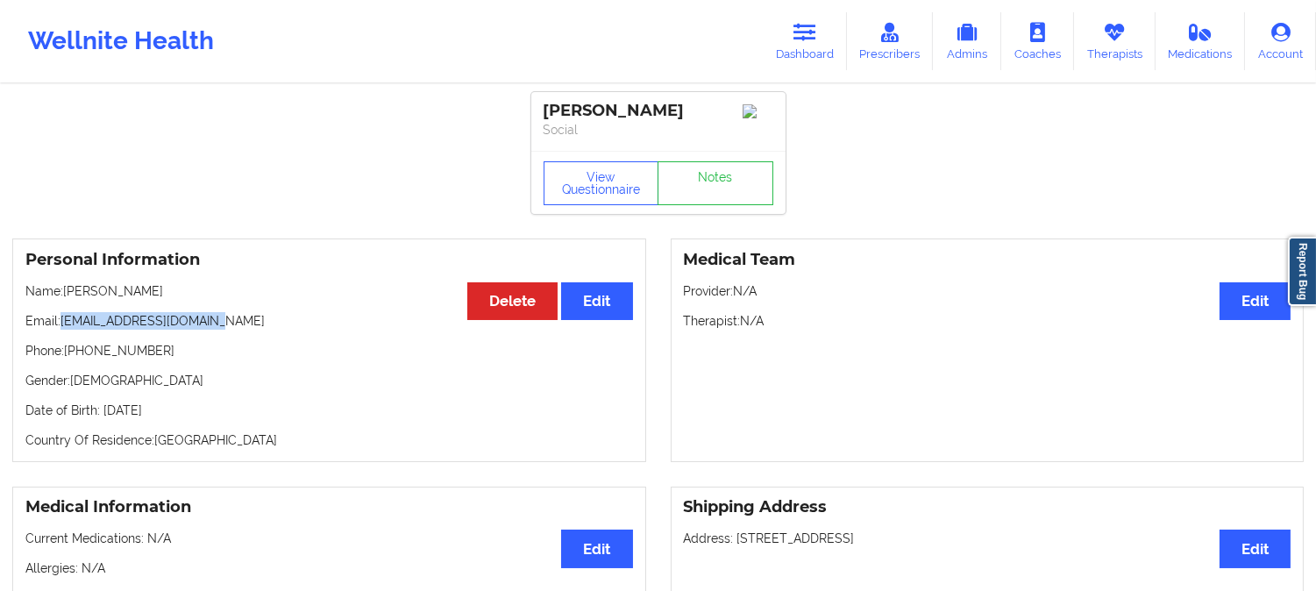
drag, startPoint x: 216, startPoint y: 329, endPoint x: 59, endPoint y: 325, distance: 157.0
click at [59, 325] on p "Email: [EMAIL_ADDRESS][DOMAIN_NAME]" at bounding box center [329, 321] width 608 height 18
copy p "[EMAIL_ADDRESS][DOMAIN_NAME]"
click at [258, 338] on div "Personal Information Edit Delete Name: [PERSON_NAME] Email: [EMAIL_ADDRESS][DOM…" at bounding box center [329, 351] width 634 height 224
drag, startPoint x: 230, startPoint y: 323, endPoint x: 68, endPoint y: 326, distance: 161.4
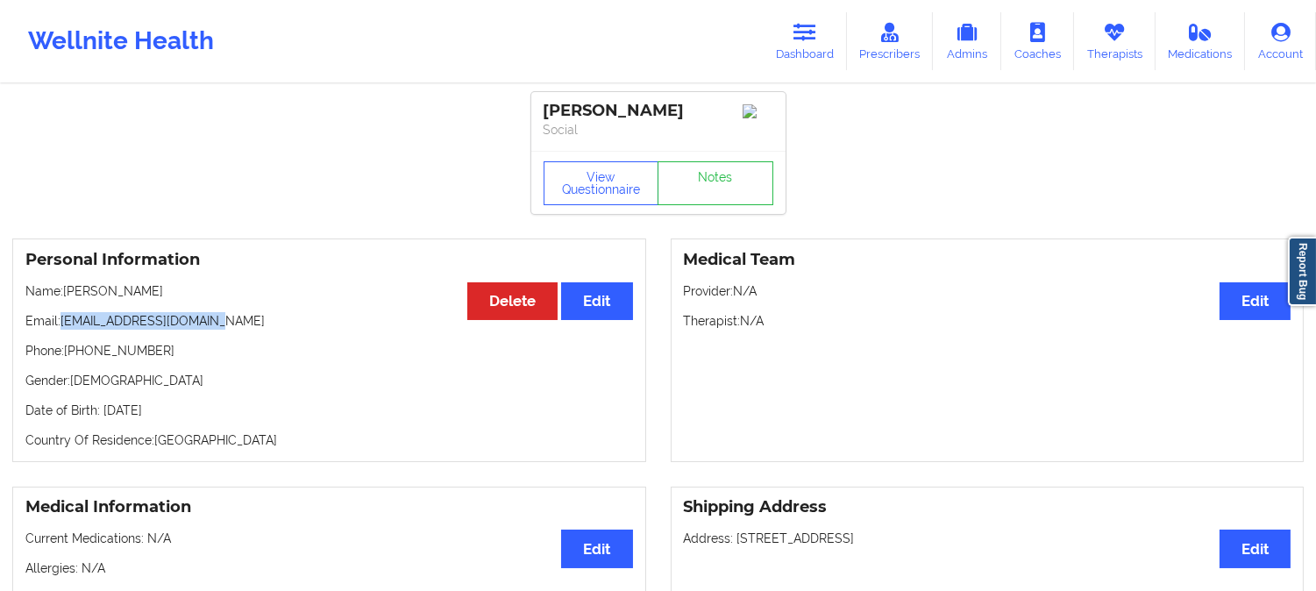
click at [61, 325] on p "Email: [EMAIL_ADDRESS][DOMAIN_NAME]" at bounding box center [329, 321] width 608 height 18
click at [803, 46] on link "Dashboard" at bounding box center [805, 41] width 84 height 58
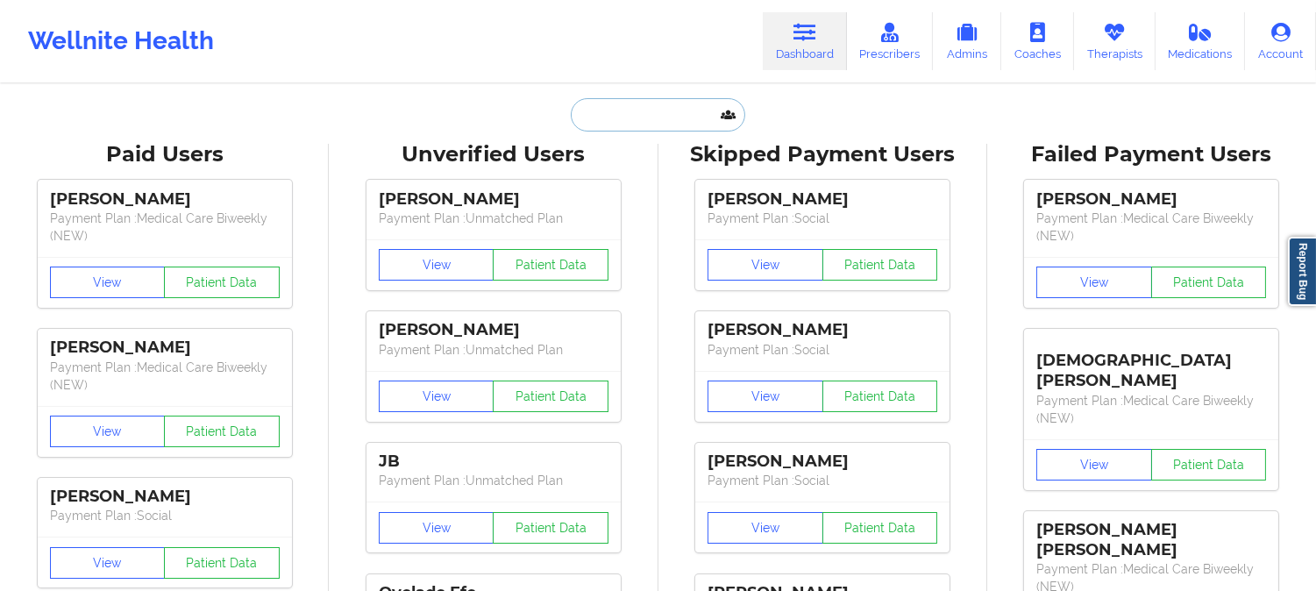
click at [654, 120] on input "text" at bounding box center [658, 114] width 174 height 33
paste input "[PERSON_NAME]"
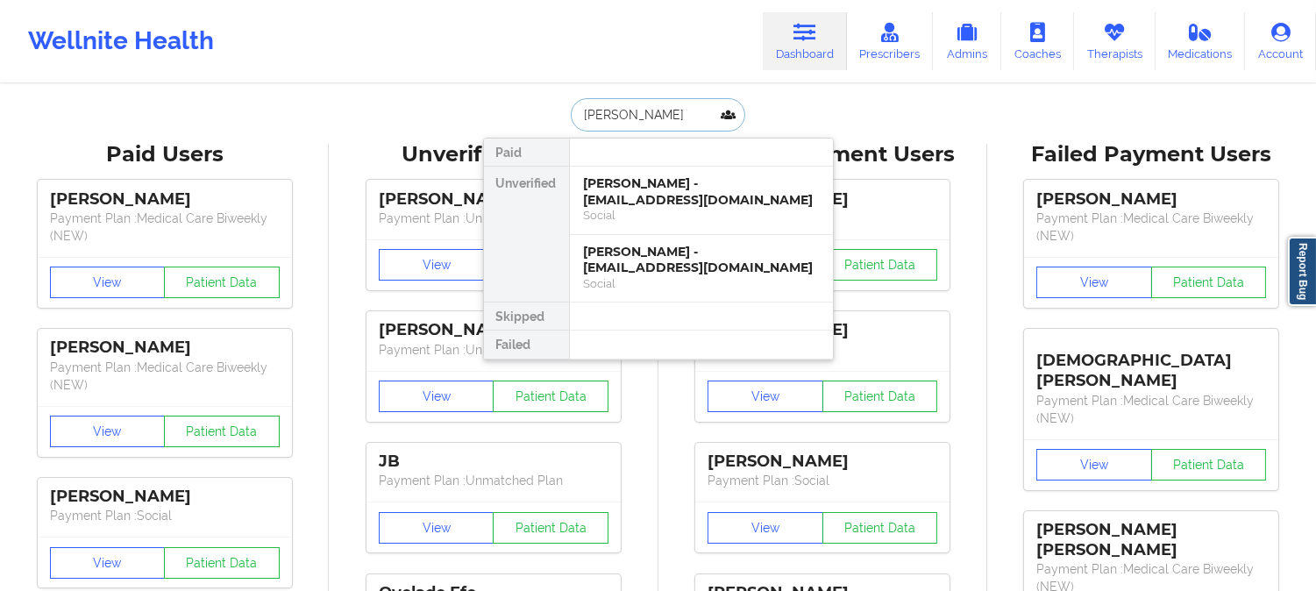
paste input "[EMAIL_ADDRESS][DOMAIN_NAME]"
type input "[EMAIL_ADDRESS][DOMAIN_NAME]"
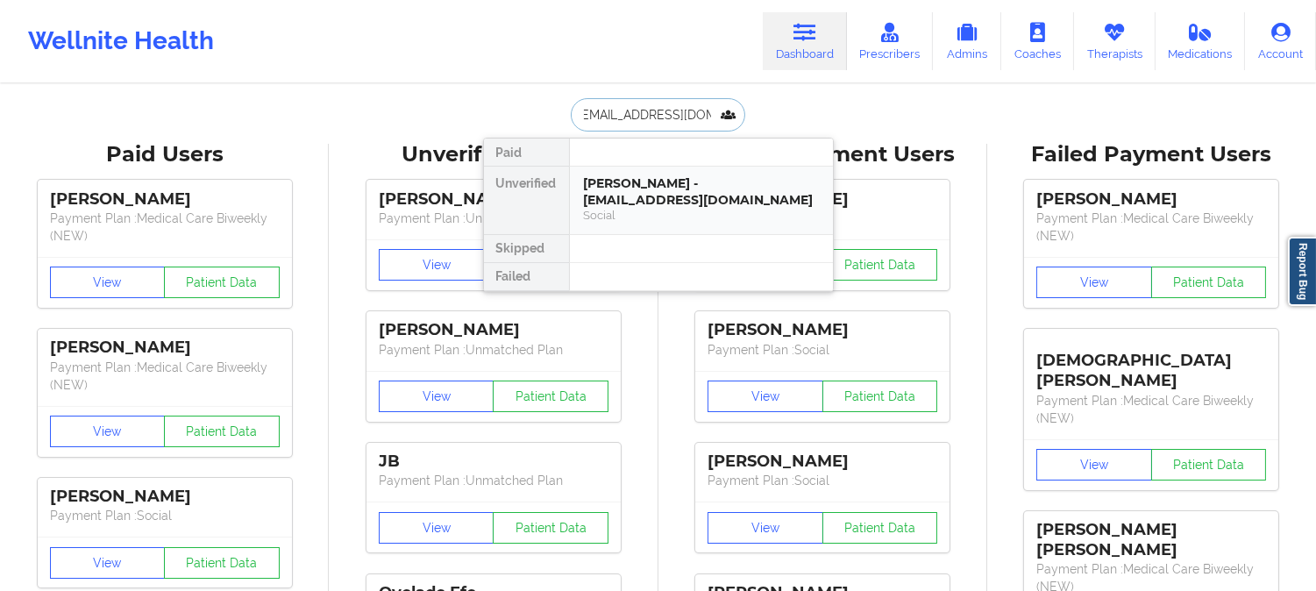
click at [677, 211] on div "Social" at bounding box center [701, 215] width 235 height 15
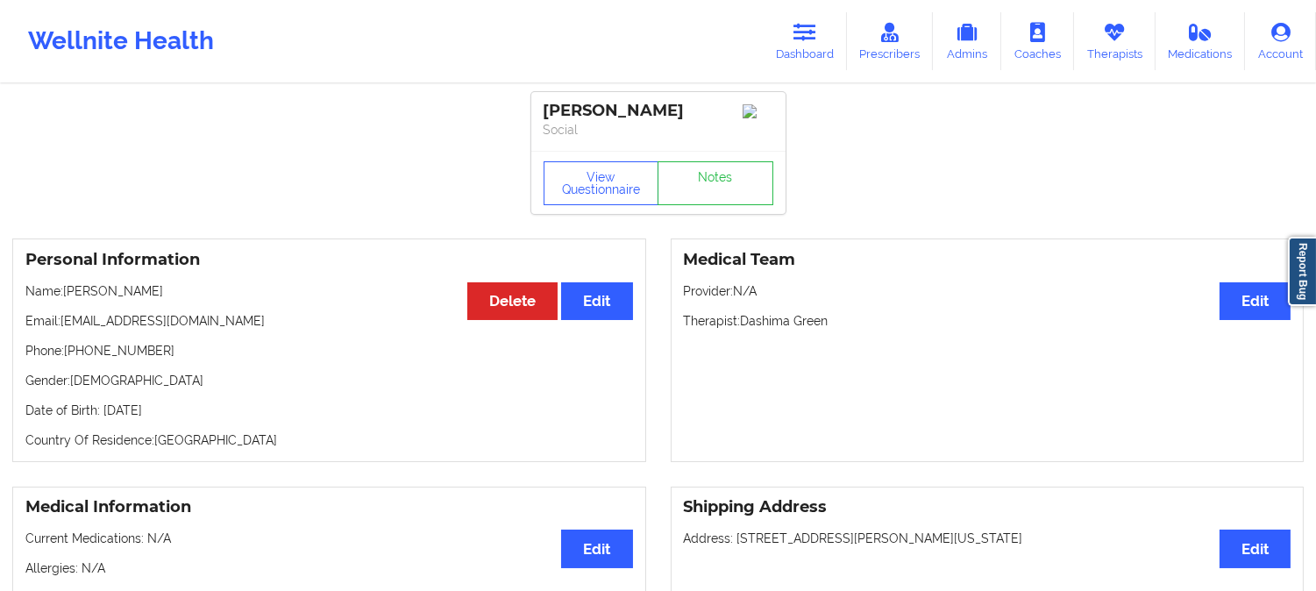
drag, startPoint x: 673, startPoint y: 116, endPoint x: 547, endPoint y: 105, distance: 126.7
click at [547, 105] on div "[PERSON_NAME]" at bounding box center [659, 111] width 230 height 20
click at [801, 57] on link "Dashboard" at bounding box center [805, 41] width 84 height 58
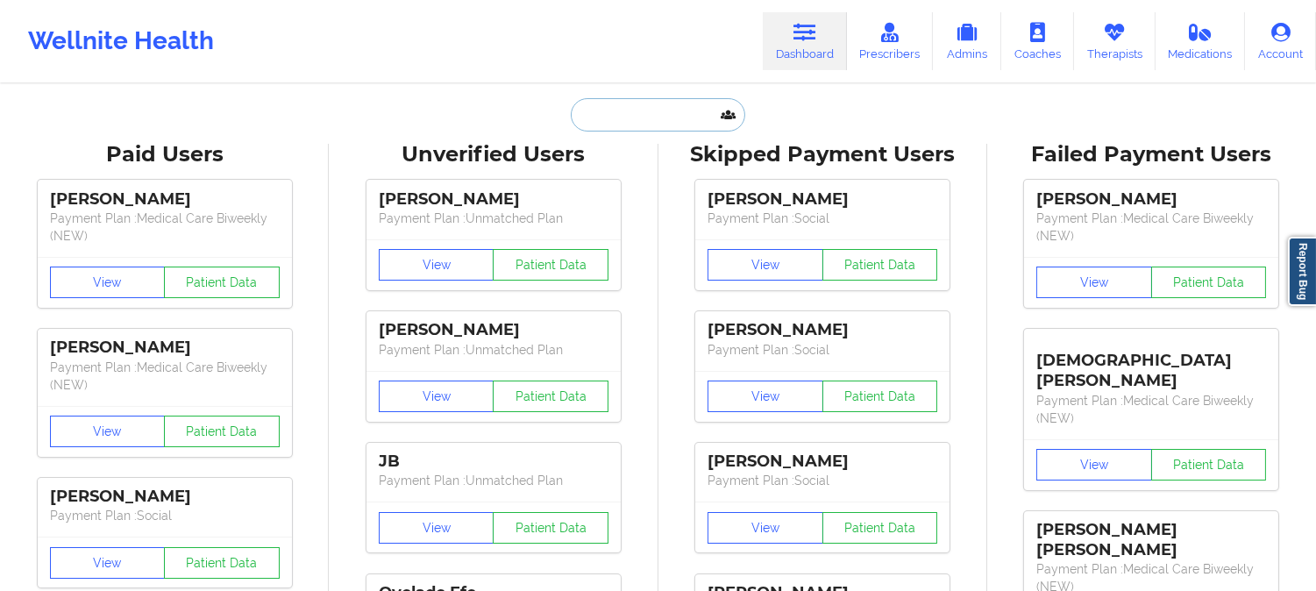
click at [659, 121] on input "text" at bounding box center [658, 114] width 174 height 33
paste input "[PERSON_NAME]"
type input "[PERSON_NAME]"
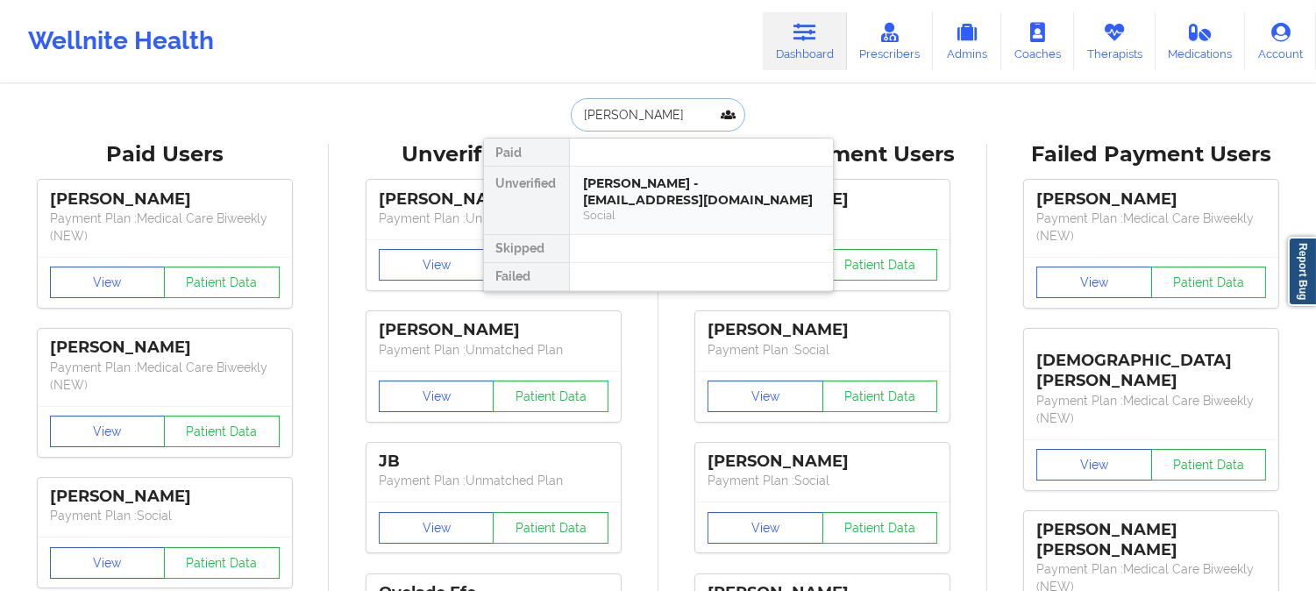
click at [662, 184] on div "[PERSON_NAME] - [EMAIL_ADDRESS][DOMAIN_NAME]" at bounding box center [701, 191] width 235 height 32
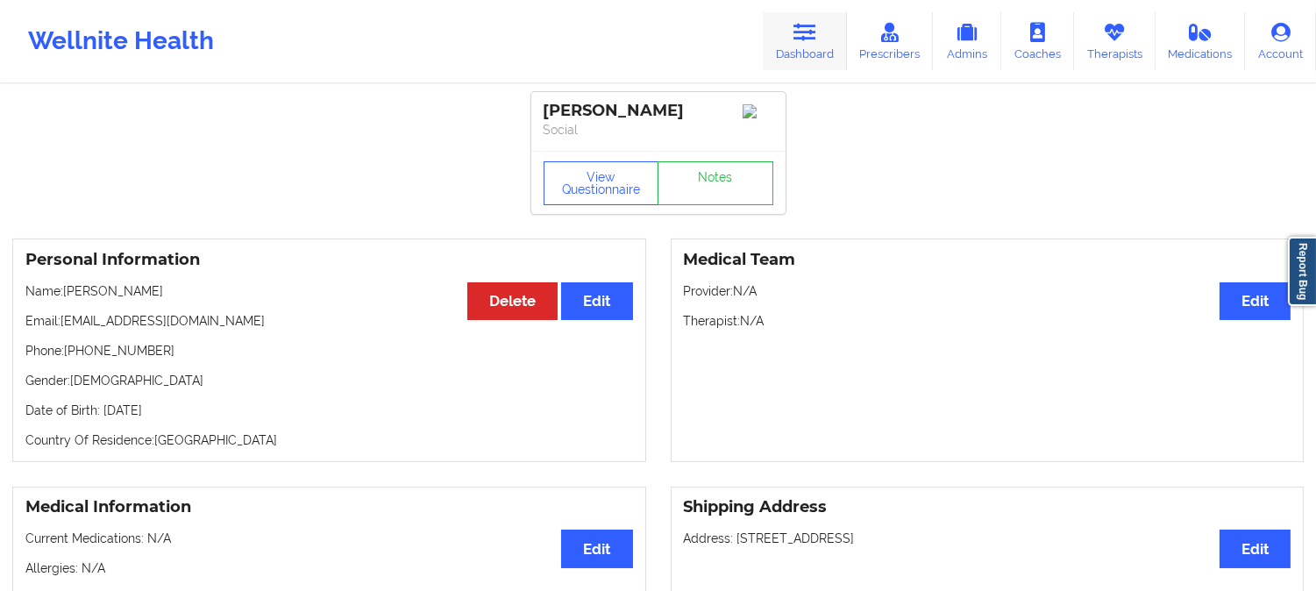
click at [803, 27] on icon at bounding box center [805, 32] width 23 height 19
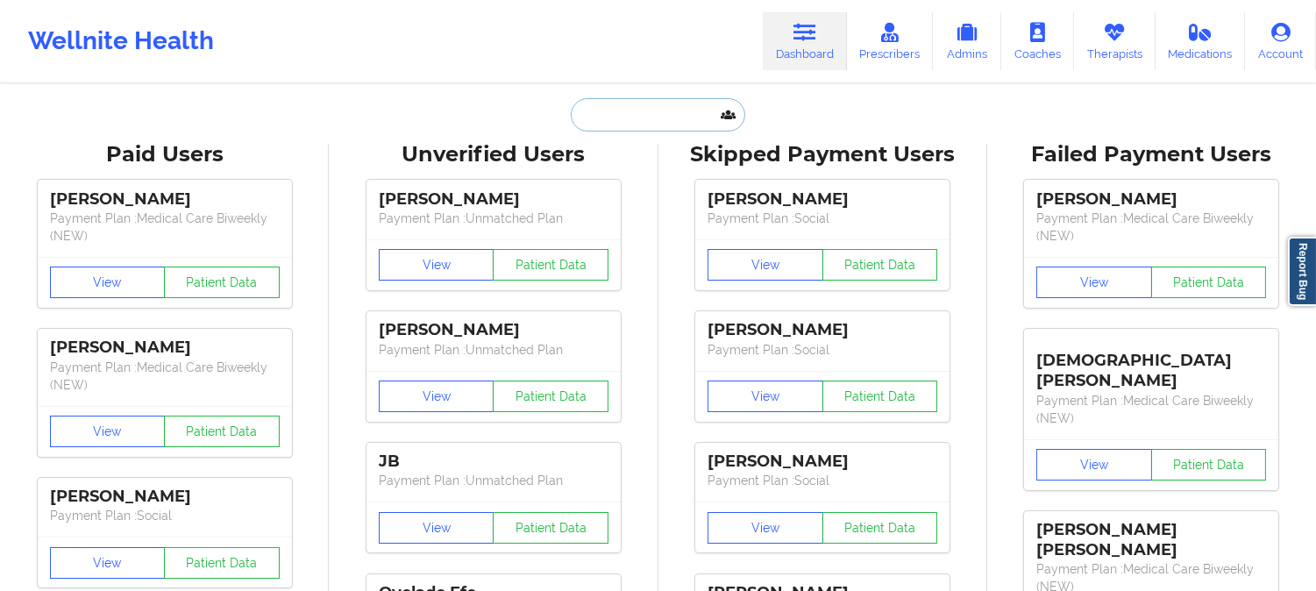
click at [684, 118] on input "text" at bounding box center [658, 114] width 174 height 33
paste input "[EMAIL_ADDRESS][DOMAIN_NAME]"
type input "[EMAIL_ADDRESS][DOMAIN_NAME]"
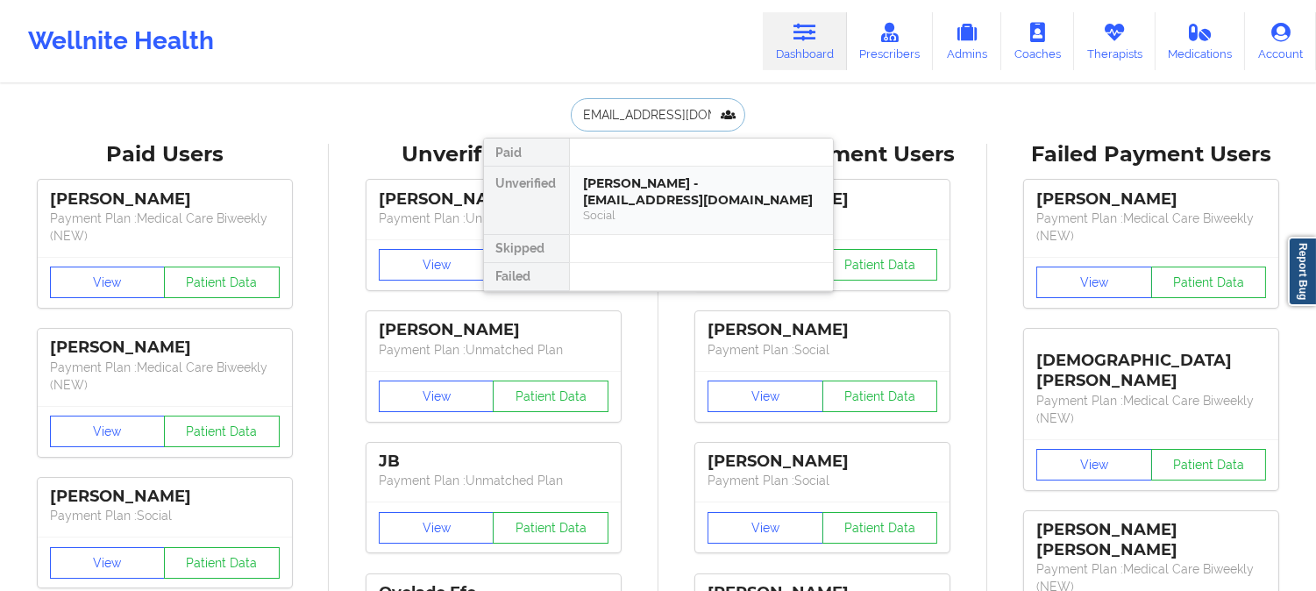
click at [652, 190] on div "[PERSON_NAME] - [EMAIL_ADDRESS][DOMAIN_NAME]" at bounding box center [701, 191] width 235 height 32
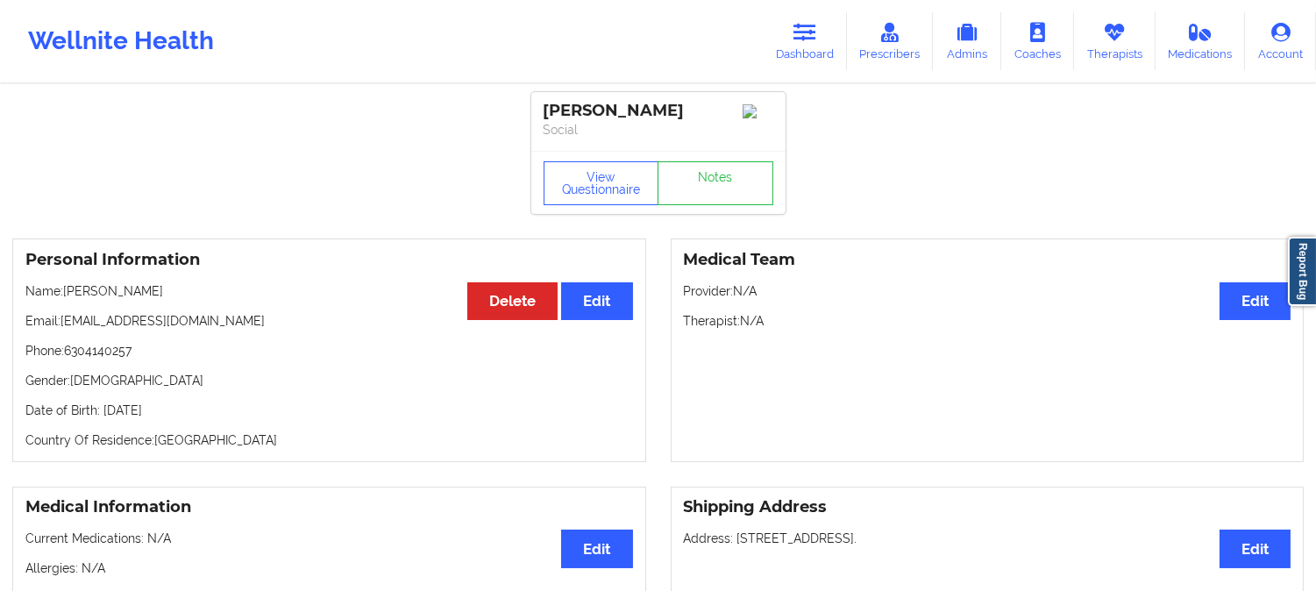
drag, startPoint x: 170, startPoint y: 294, endPoint x: 64, endPoint y: 296, distance: 106.1
click at [64, 296] on p "Name: [PERSON_NAME]" at bounding box center [329, 291] width 608 height 18
click at [830, 32] on link "Dashboard" at bounding box center [805, 41] width 84 height 58
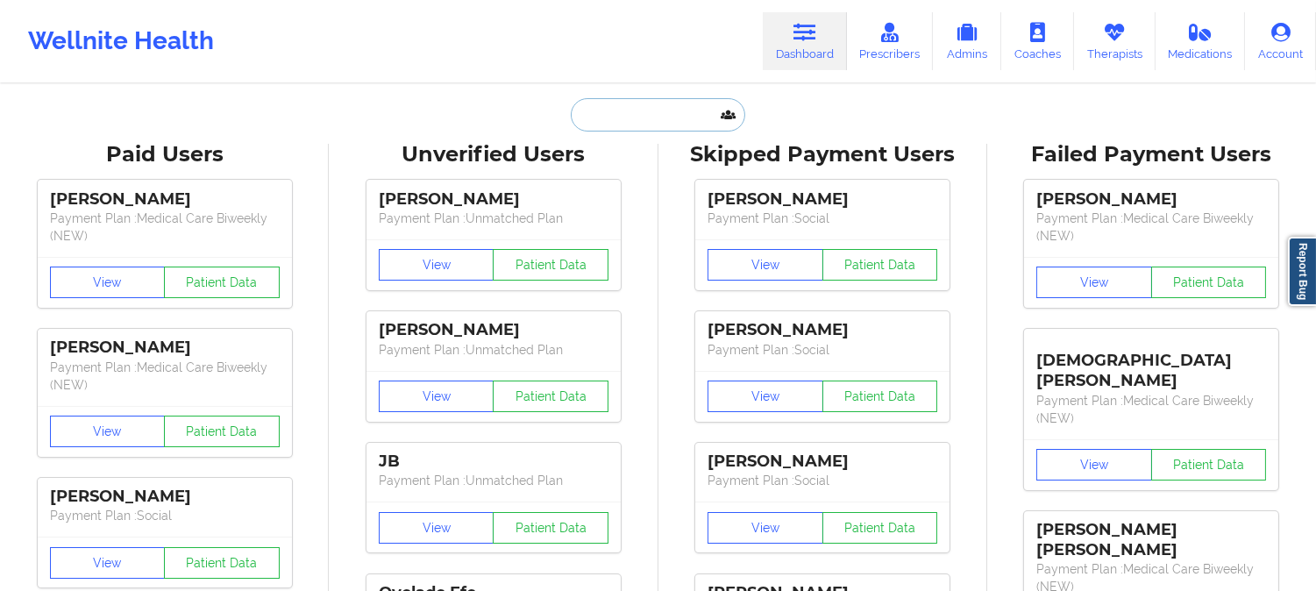
click at [656, 125] on input "text" at bounding box center [658, 114] width 174 height 33
paste input "[PERSON_NAME]"
type input "[PERSON_NAME]"
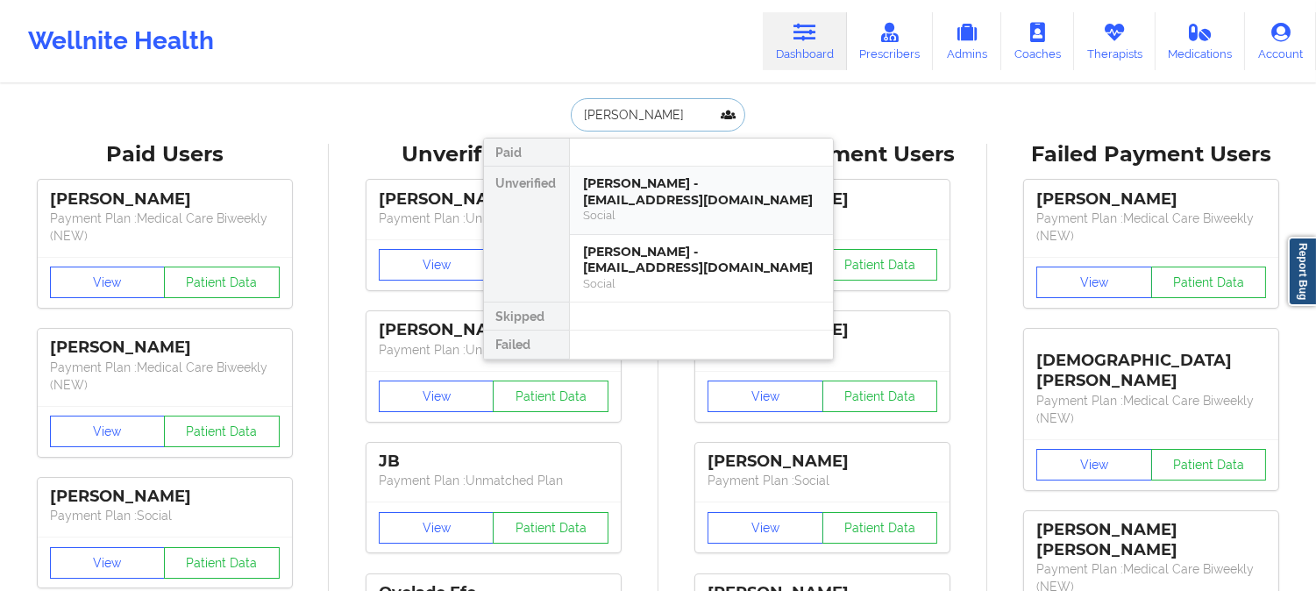
click at [688, 202] on div "[PERSON_NAME] - [EMAIL_ADDRESS][DOMAIN_NAME]" at bounding box center [701, 191] width 235 height 32
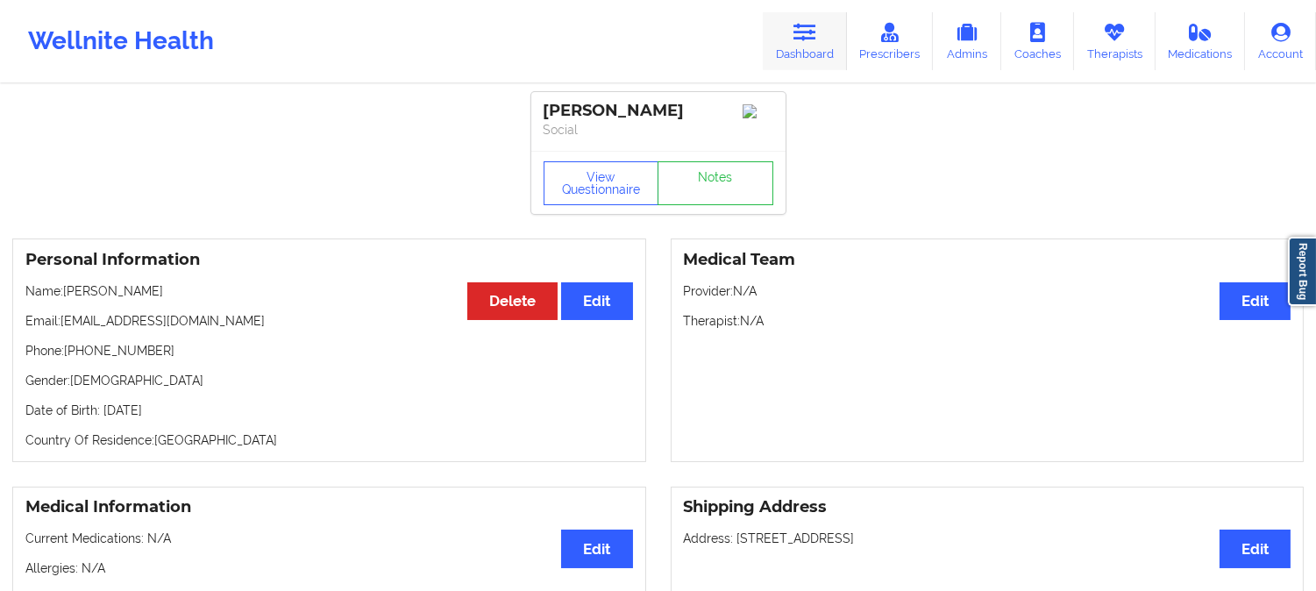
click at [820, 35] on link "Dashboard" at bounding box center [805, 41] width 84 height 58
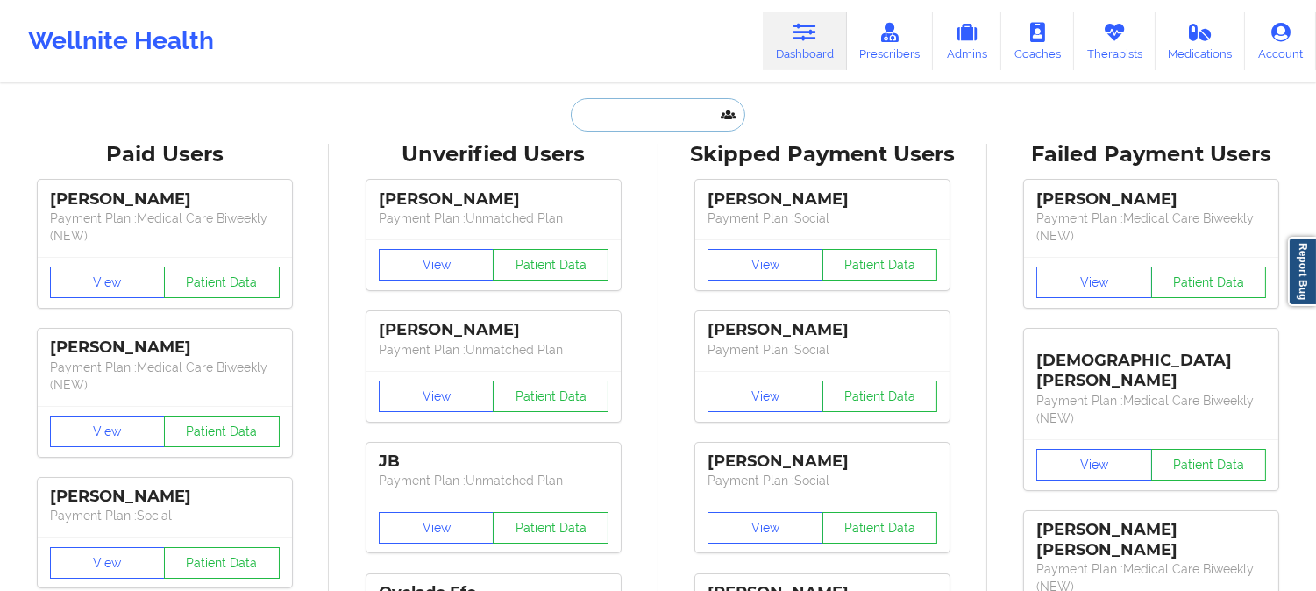
click at [666, 112] on input "text" at bounding box center [658, 114] width 174 height 33
paste input "[PERSON_NAME]"
type input "[PERSON_NAME]"
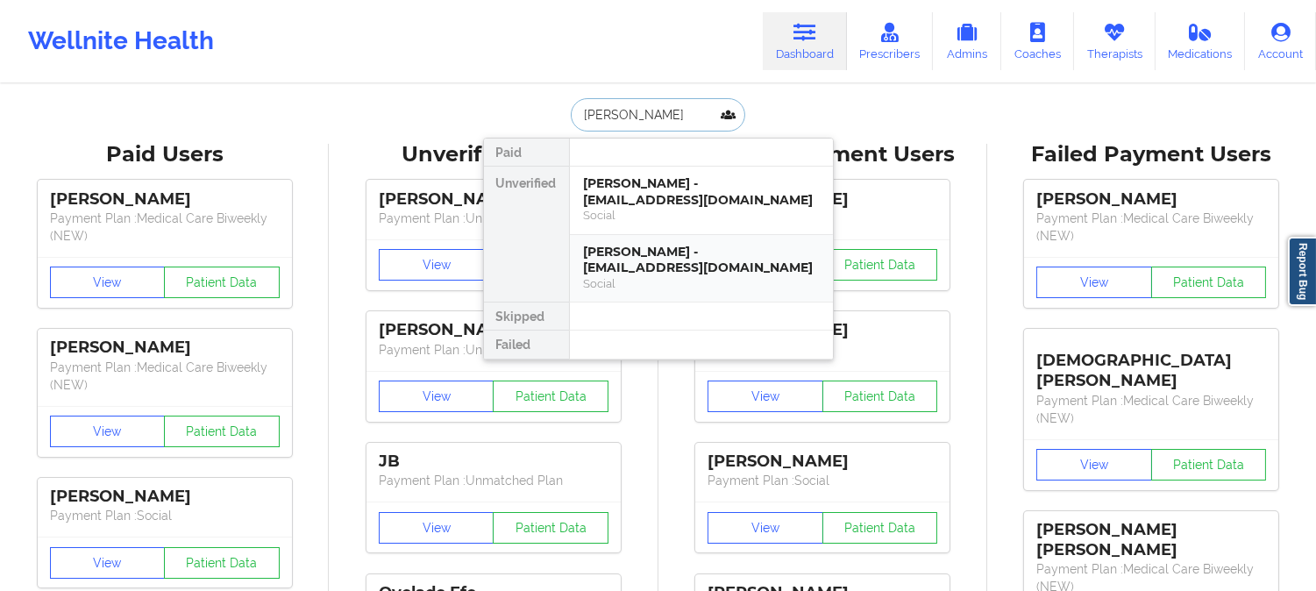
click at [669, 264] on div "[PERSON_NAME] - [EMAIL_ADDRESS][DOMAIN_NAME]" at bounding box center [701, 260] width 235 height 32
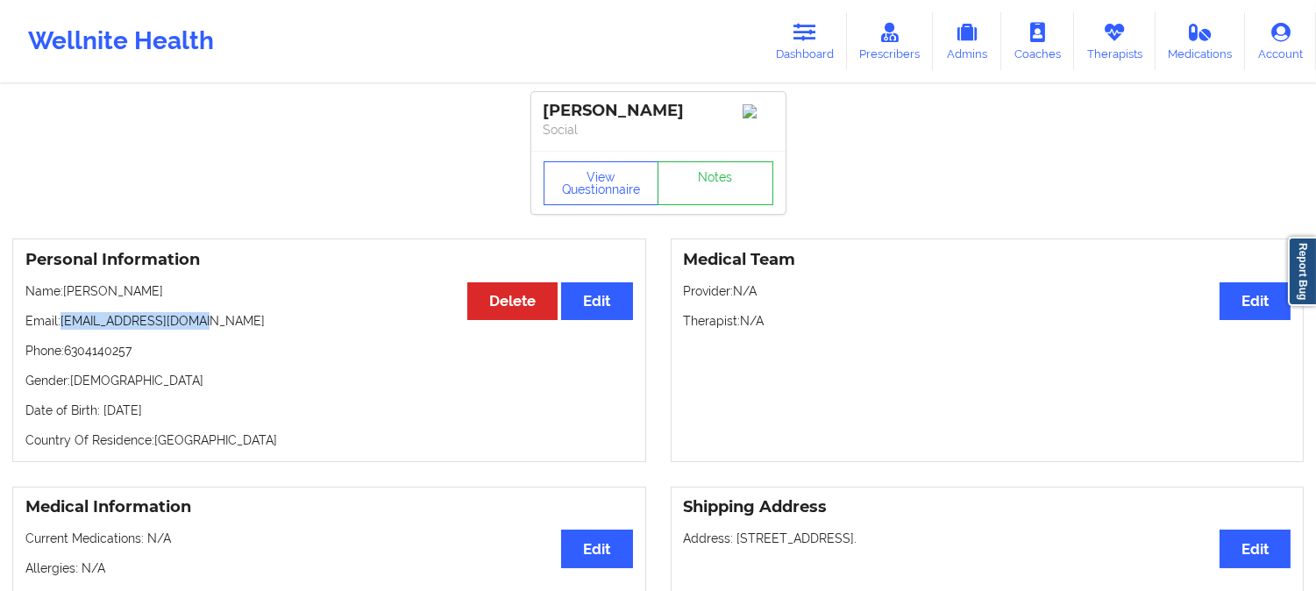
drag, startPoint x: 229, startPoint y: 323, endPoint x: 63, endPoint y: 321, distance: 165.8
click at [63, 321] on p "Email: [EMAIL_ADDRESS][DOMAIN_NAME]" at bounding box center [329, 321] width 608 height 18
click at [817, 45] on link "Dashboard" at bounding box center [805, 41] width 84 height 58
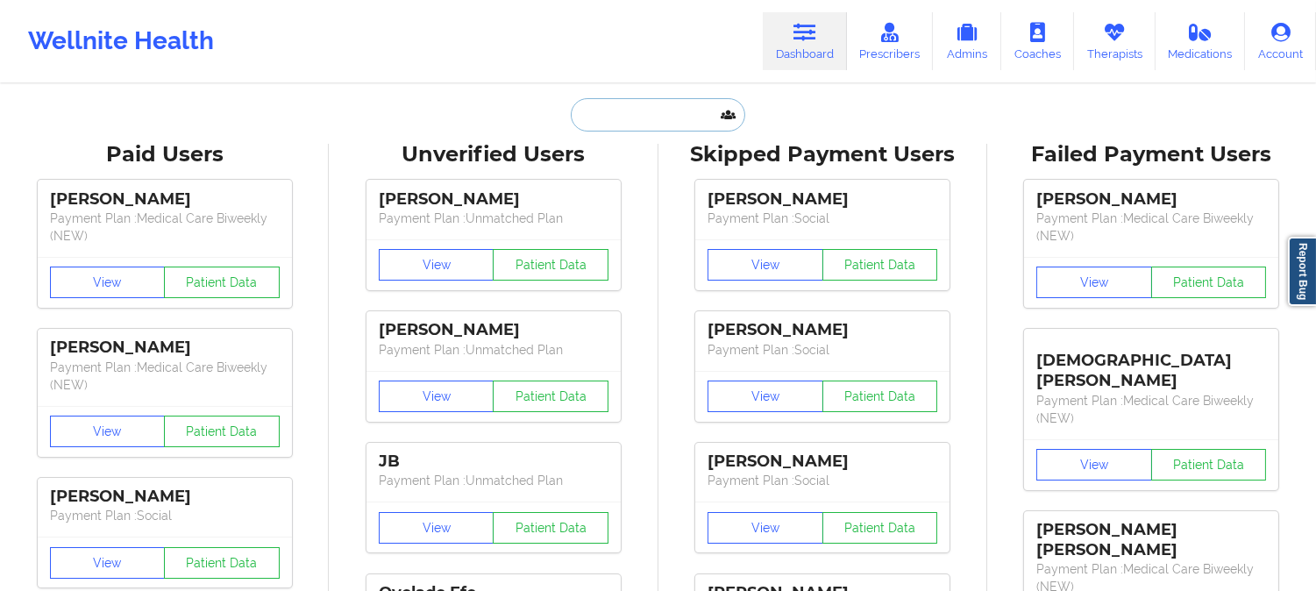
click at [665, 120] on input "text" at bounding box center [658, 114] width 174 height 33
paste input "[EMAIL_ADDRESS]"
type input "[EMAIL_ADDRESS]"
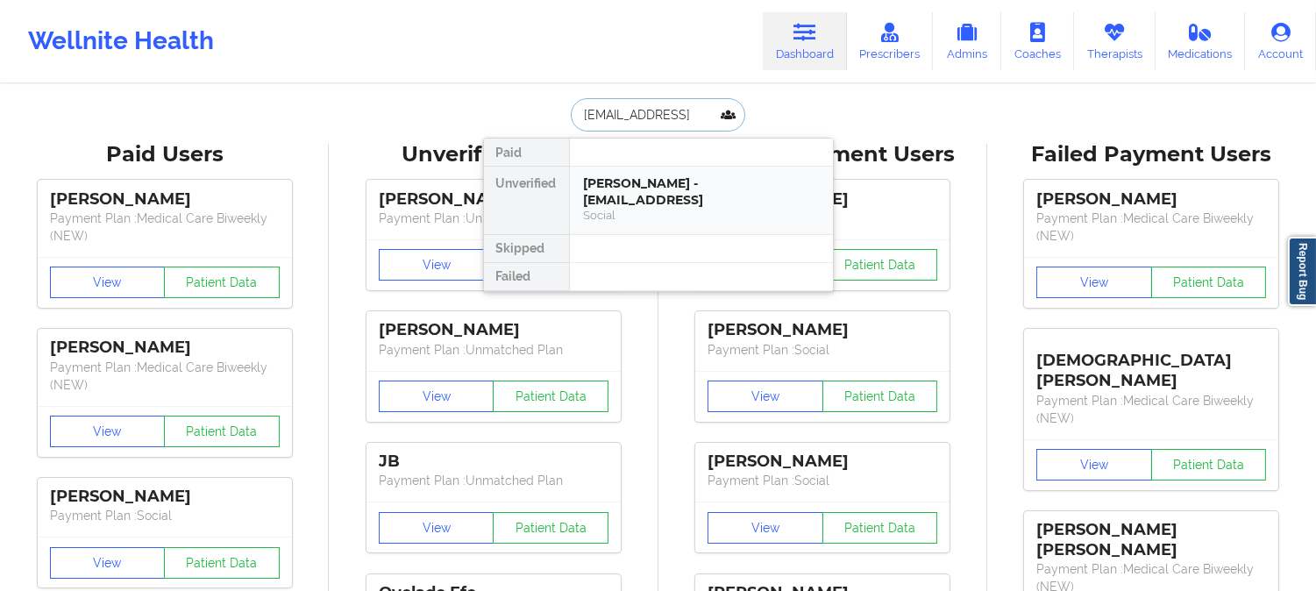
click at [659, 178] on div "[PERSON_NAME] - [EMAIL_ADDRESS]" at bounding box center [701, 191] width 235 height 32
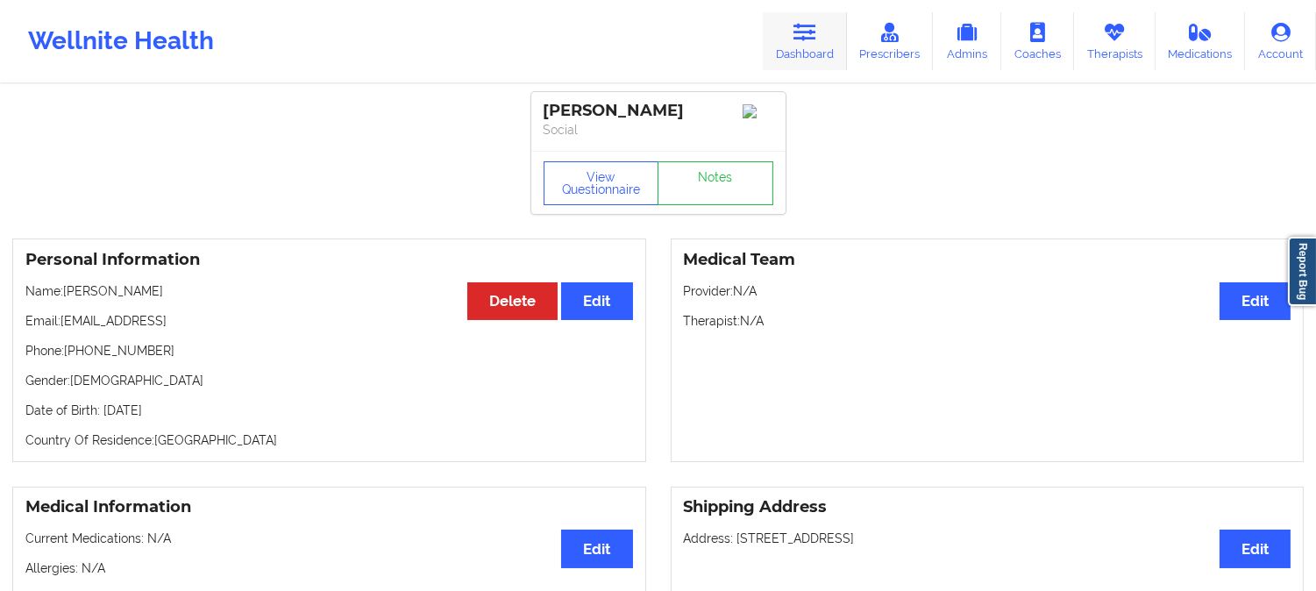
click at [794, 45] on link "Dashboard" at bounding box center [805, 41] width 84 height 58
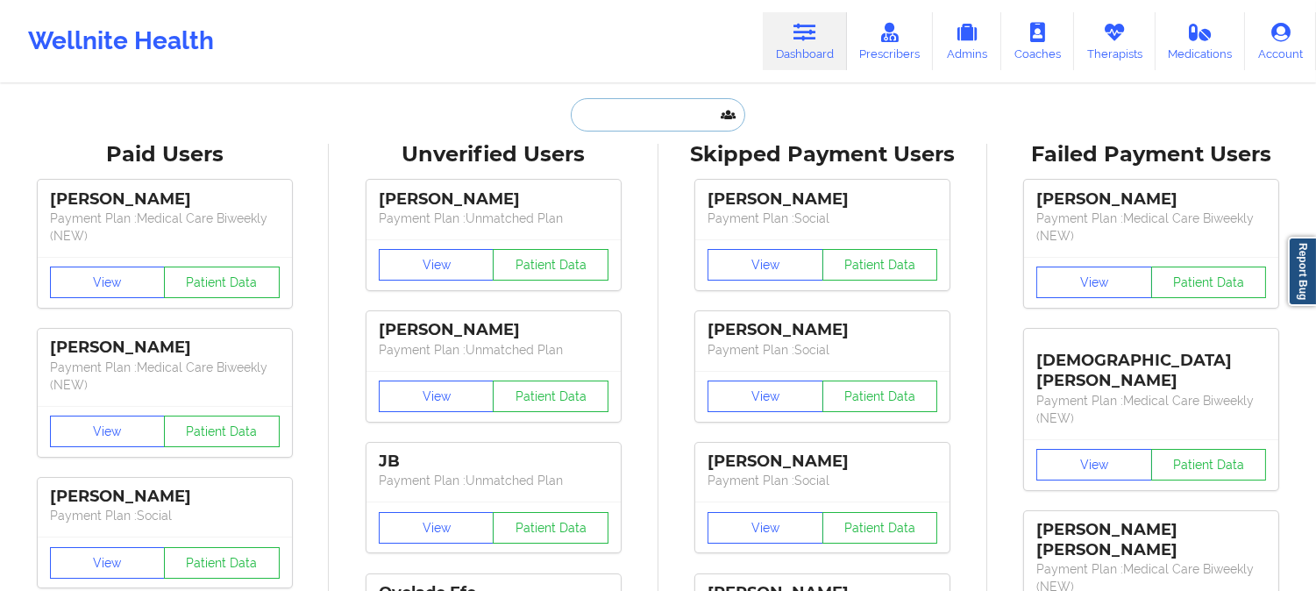
click at [640, 110] on input "text" at bounding box center [658, 114] width 174 height 33
paste input "[EMAIL_ADDRESS][DOMAIN_NAME]"
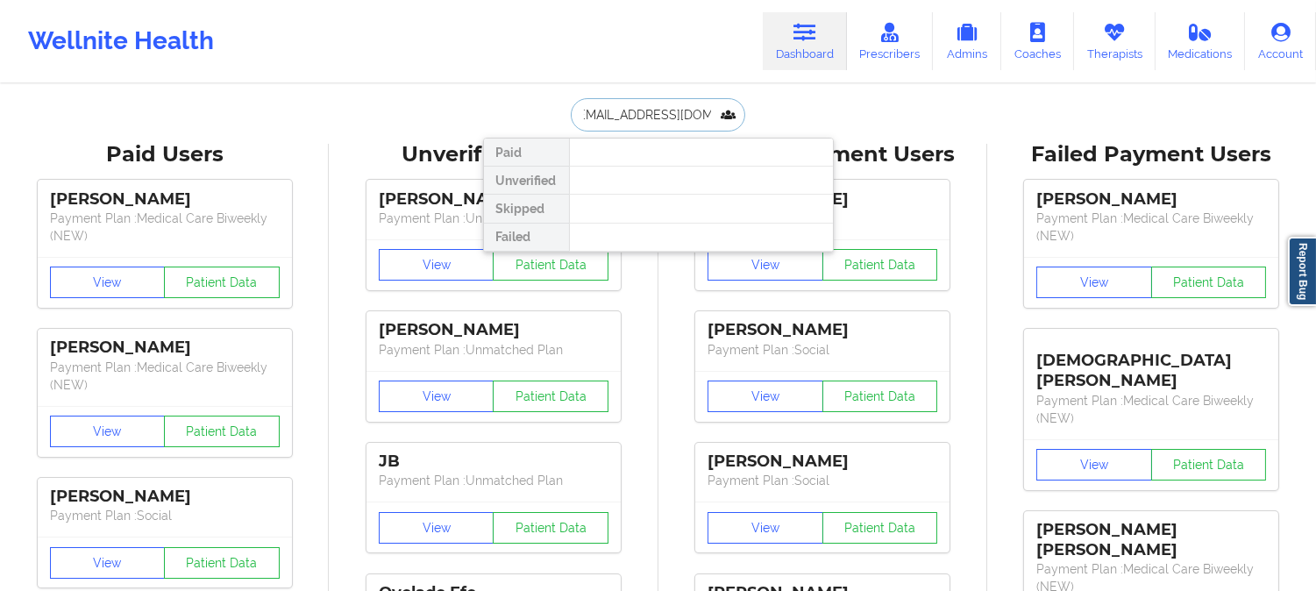
scroll to position [0, 2]
type input "[EMAIL_ADDRESS]"
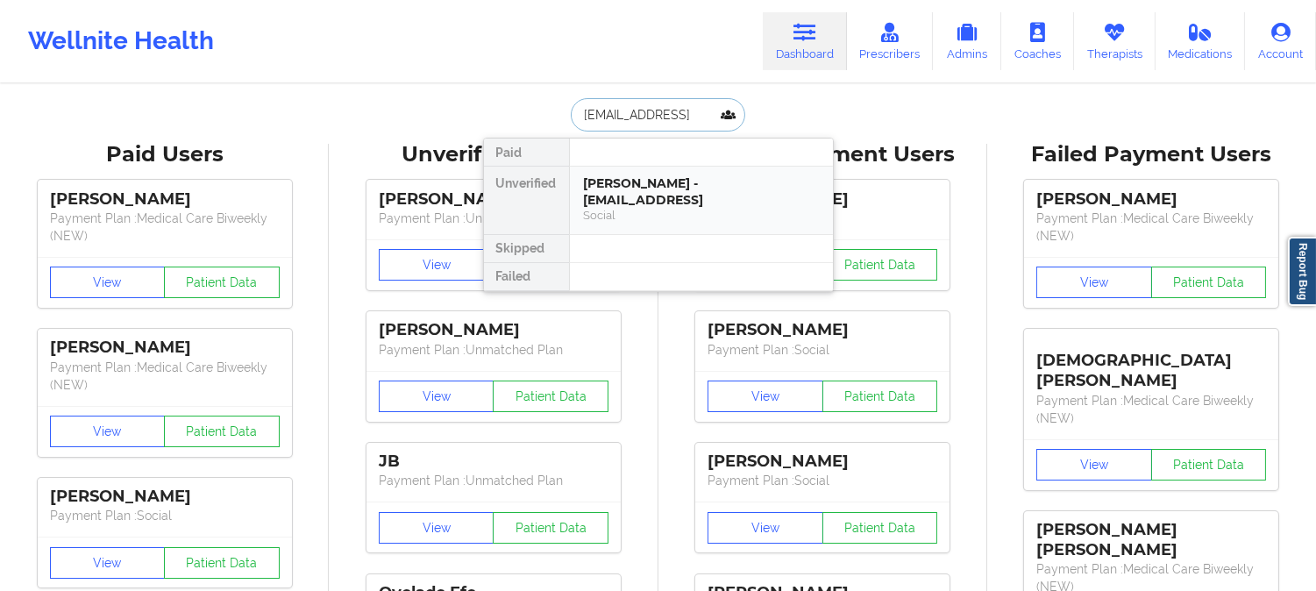
click at [652, 200] on div "[PERSON_NAME] - [EMAIL_ADDRESS]" at bounding box center [701, 191] width 235 height 32
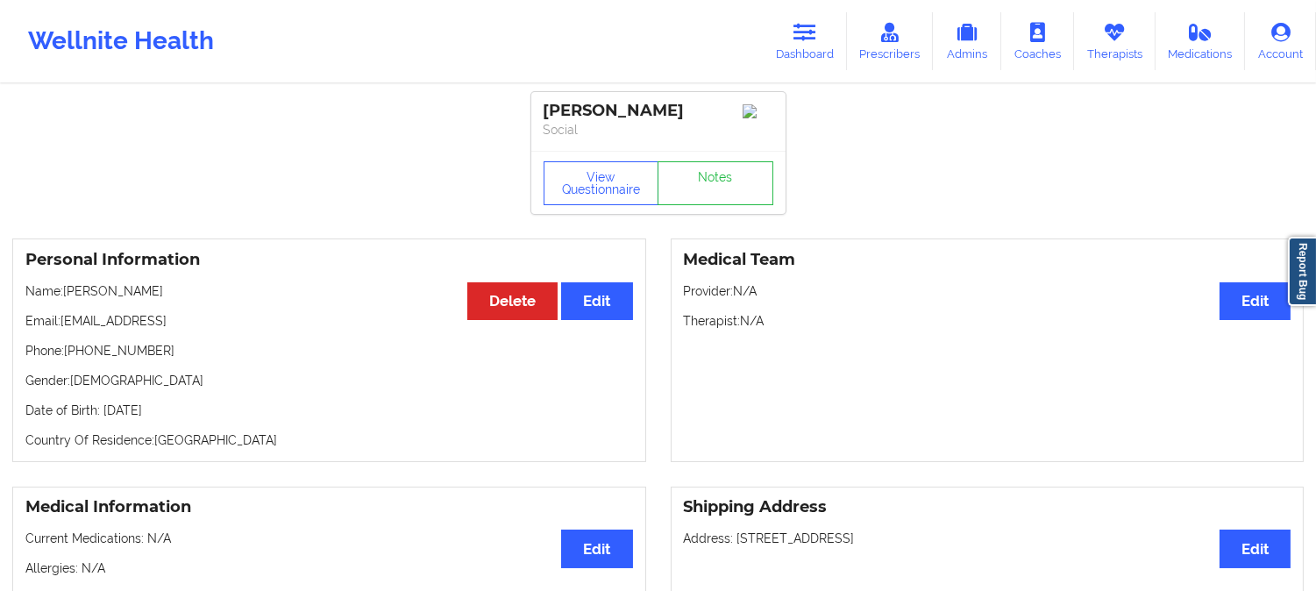
click at [103, 298] on p "Name: [PERSON_NAME]" at bounding box center [329, 291] width 608 height 18
